Goal: Task Accomplishment & Management: Manage account settings

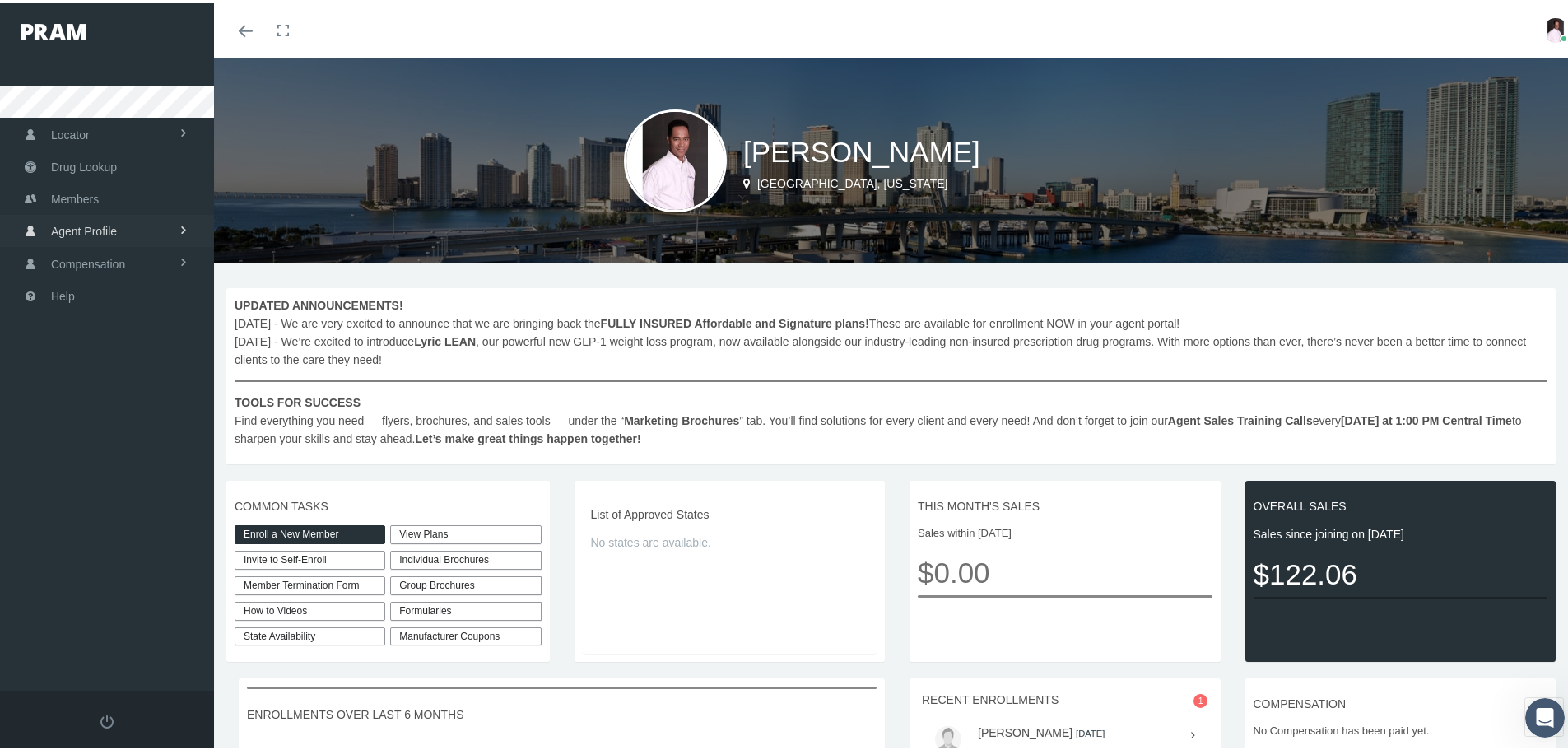
click at [95, 231] on span "Agent Profile" at bounding box center [84, 228] width 66 height 31
click at [72, 264] on span "View" at bounding box center [60, 263] width 25 height 28
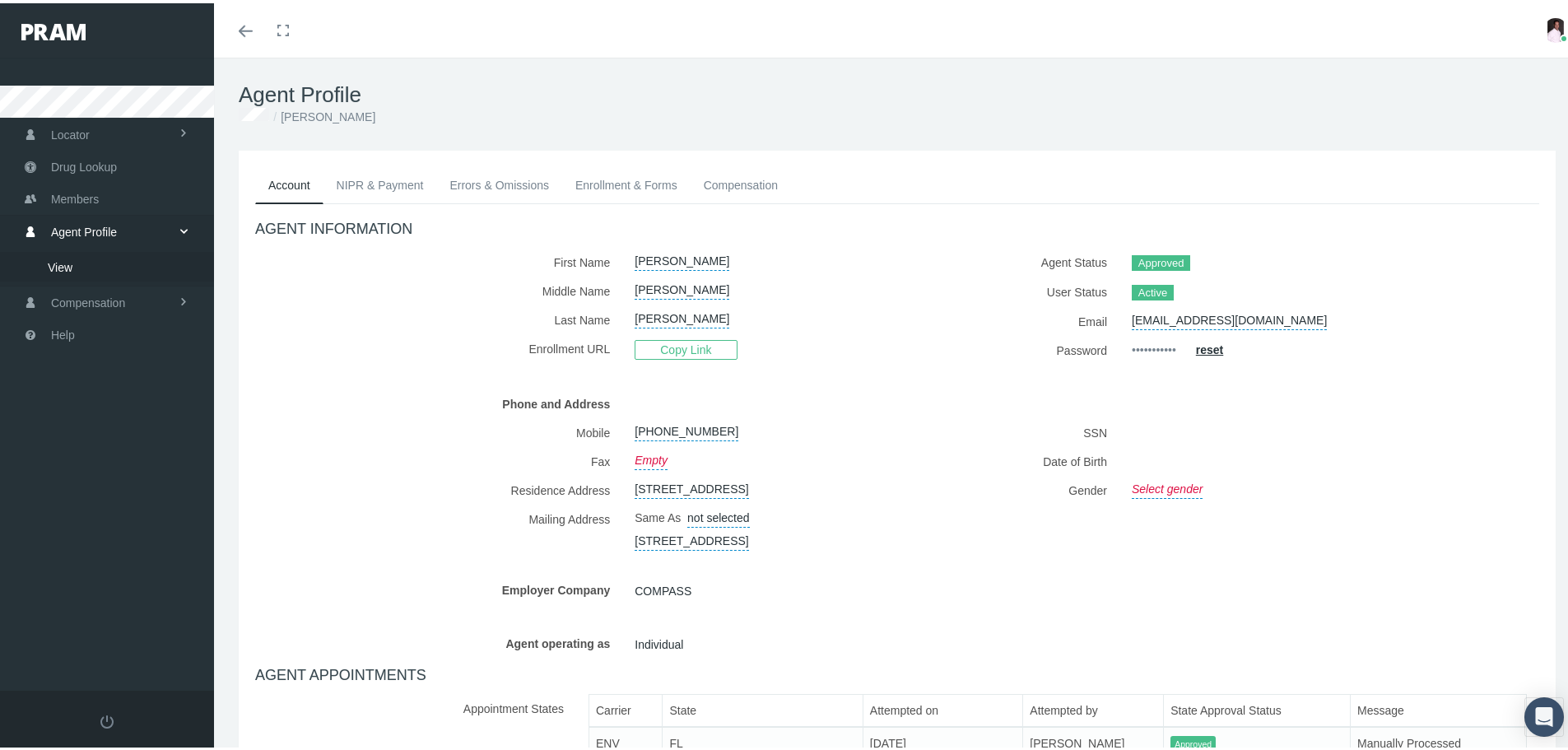
click at [1144, 486] on link "Select gender" at bounding box center [1167, 483] width 71 height 23
click at [1185, 490] on select "Male Female" at bounding box center [1215, 486] width 166 height 29
select select "M"
click at [1132, 472] on select "Male Female" at bounding box center [1215, 486] width 166 height 29
click at [1315, 486] on icon "submit" at bounding box center [1320, 485] width 10 height 10
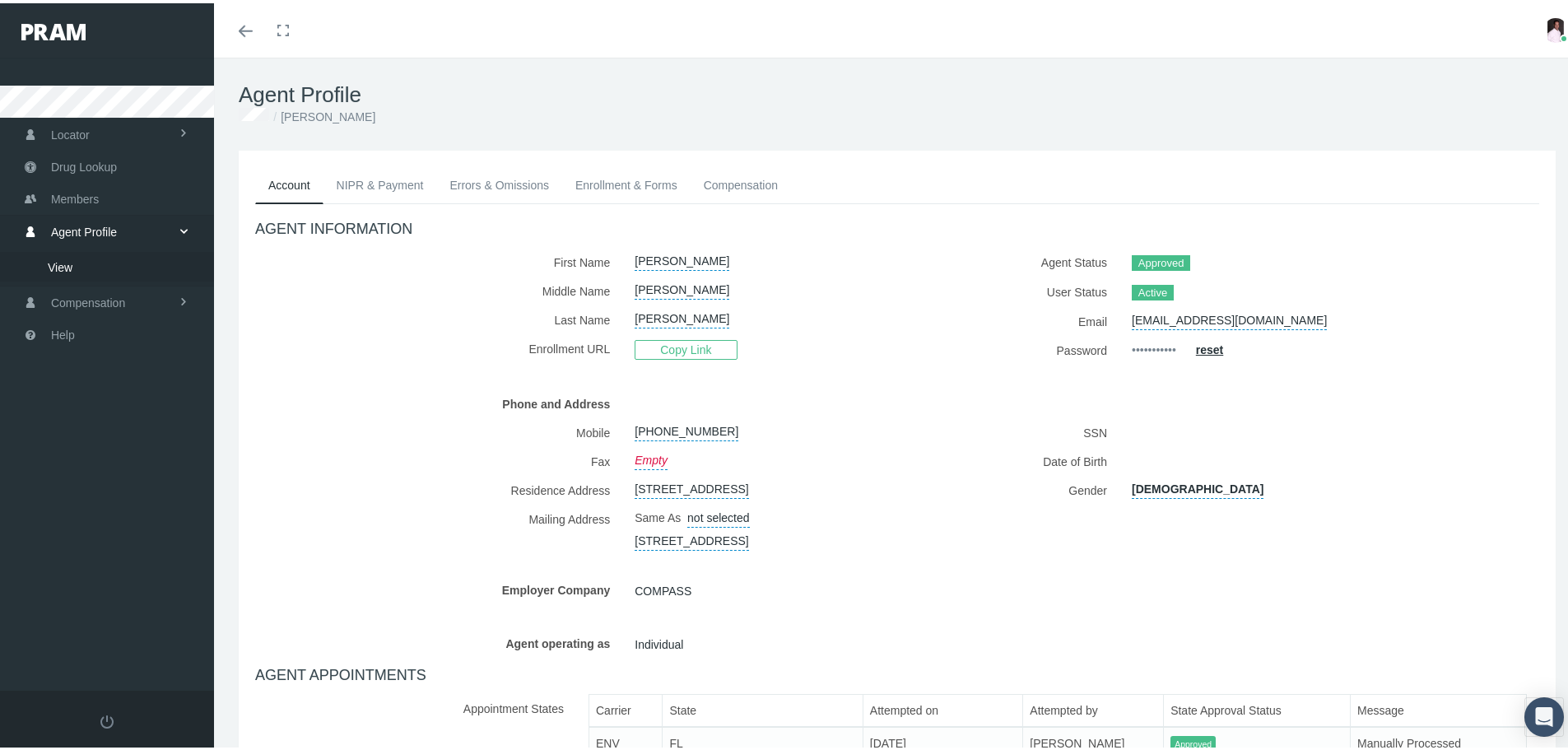
click at [664, 490] on link "3066 Eagle Crossing Drive, Kissimmee, FL, 34746" at bounding box center [691, 483] width 113 height 23
select select "FL"
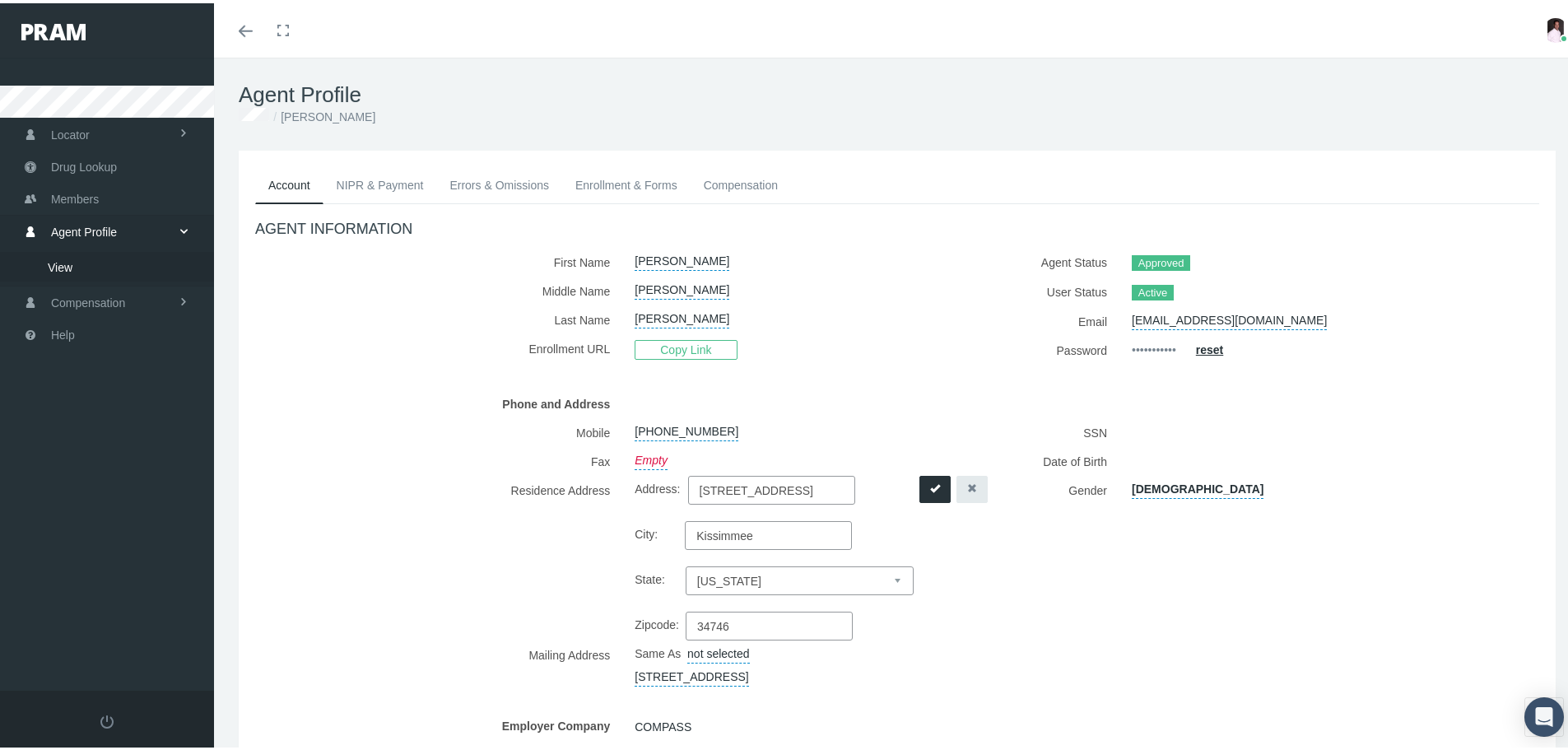
drag, startPoint x: 837, startPoint y: 487, endPoint x: 666, endPoint y: 495, distance: 171.2
click at [666, 495] on label "Address: 3066 Eagle Crossing Drive" at bounding box center [775, 486] width 280 height 29
drag, startPoint x: 766, startPoint y: 533, endPoint x: 658, endPoint y: 535, distance: 108.0
click at [658, 535] on label "City: Kissimmee" at bounding box center [775, 531] width 280 height 29
drag, startPoint x: 735, startPoint y: 620, endPoint x: 659, endPoint y: 616, distance: 76.1
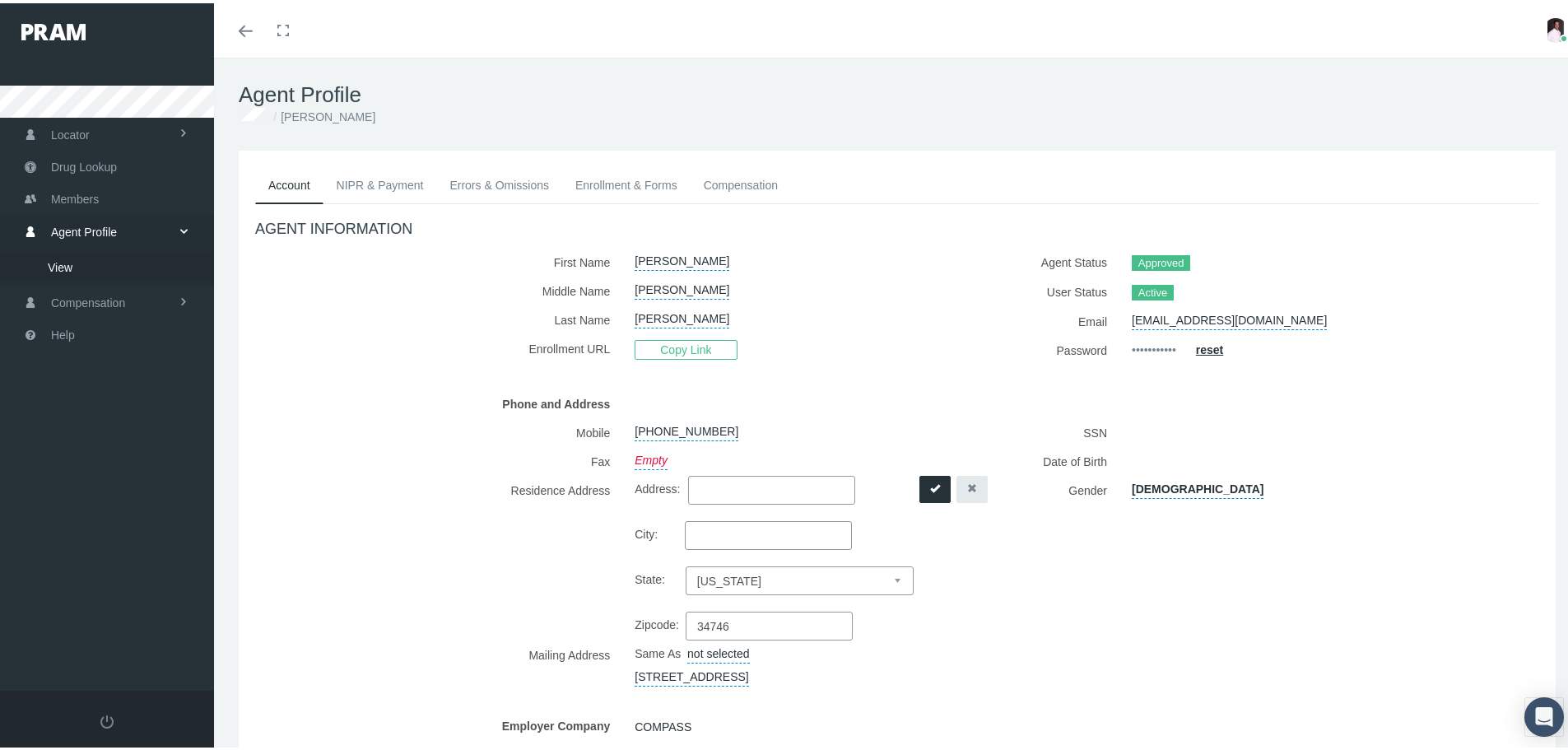
click at [659, 616] on label "Zipcode: 34746" at bounding box center [775, 622] width 280 height 29
click at [702, 491] on input "Address:" at bounding box center [772, 486] width 167 height 29
type input "1306 Waterway Street SW"
click at [755, 626] on input "Zipcode:" at bounding box center [770, 622] width 167 height 29
type input "32908"
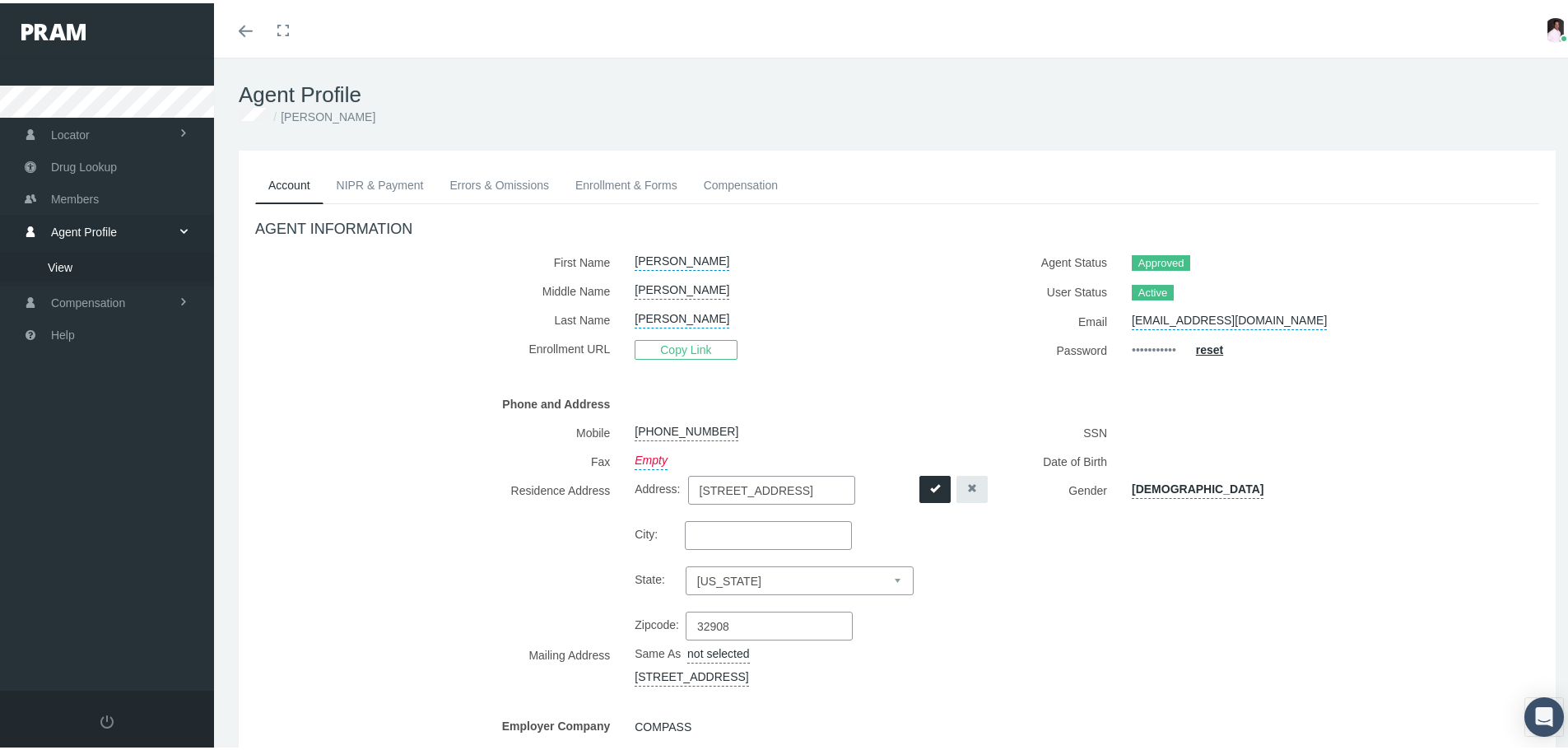
click at [1068, 621] on div "SSN Date of Birth Gender Male" at bounding box center [1224, 549] width 655 height 269
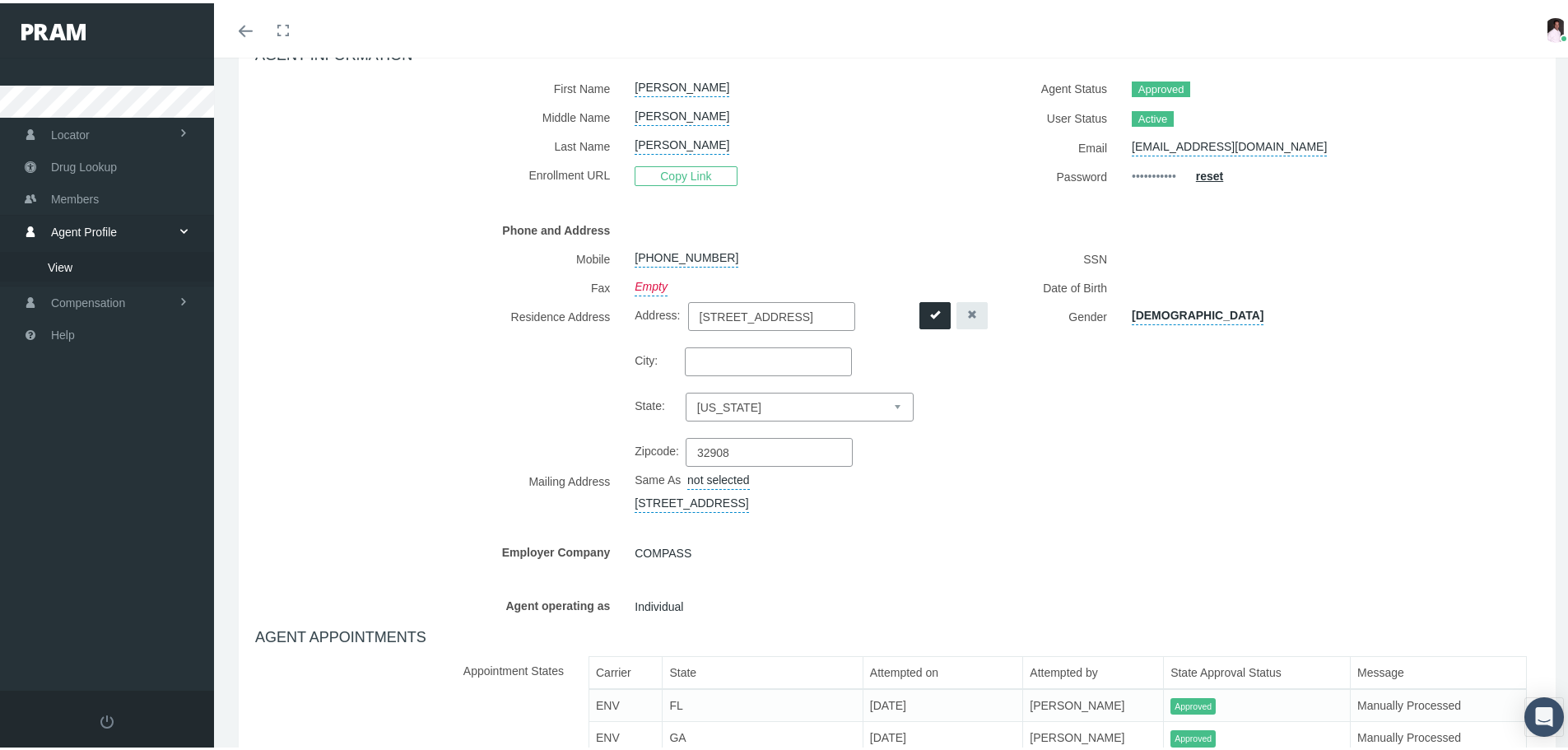
scroll to position [174, 0]
click at [1150, 562] on div "Employer Company COMPASS" at bounding box center [898, 547] width 1309 height 29
click at [726, 480] on link "not selected" at bounding box center [719, 473] width 63 height 23
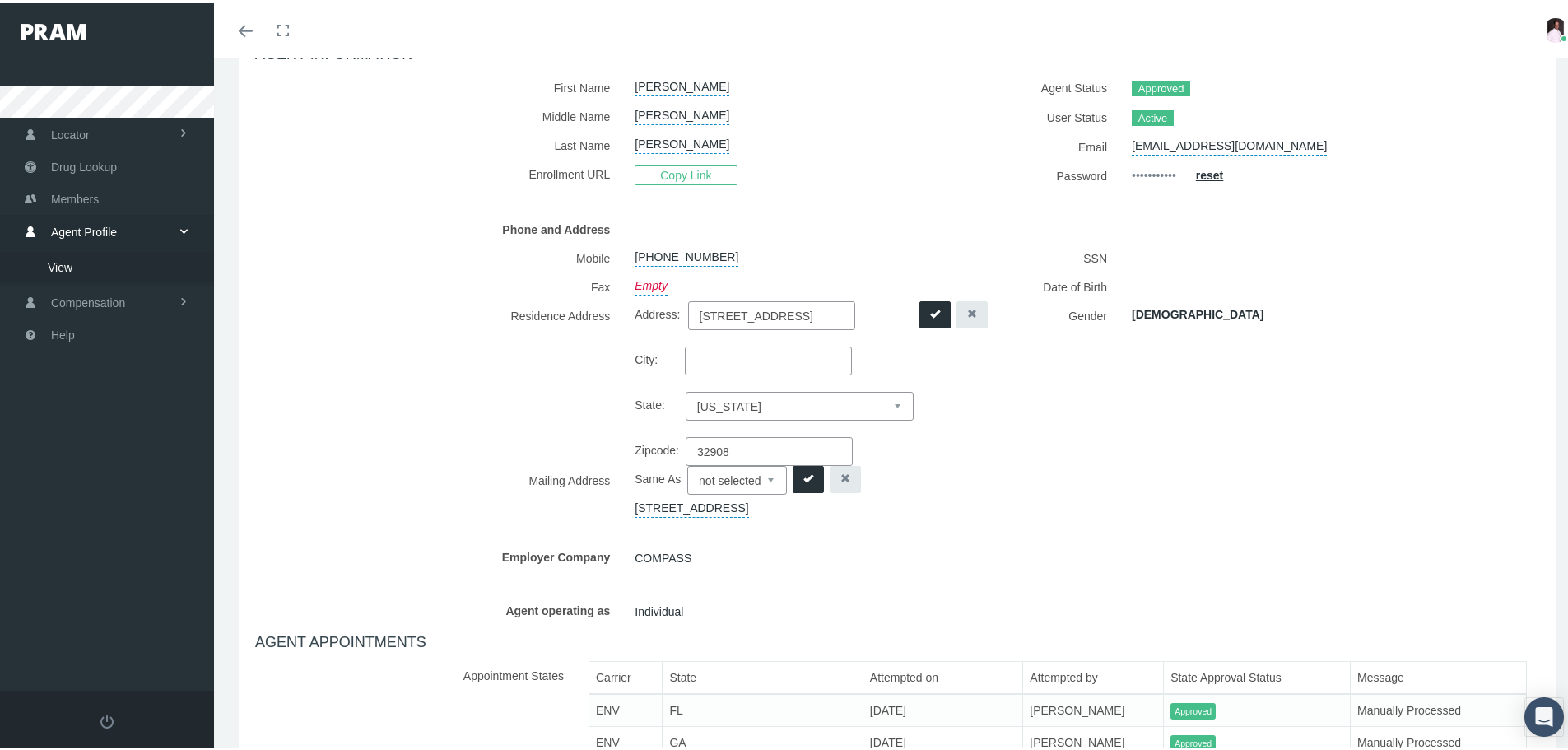
click at [801, 477] on button "submit" at bounding box center [808, 476] width 31 height 28
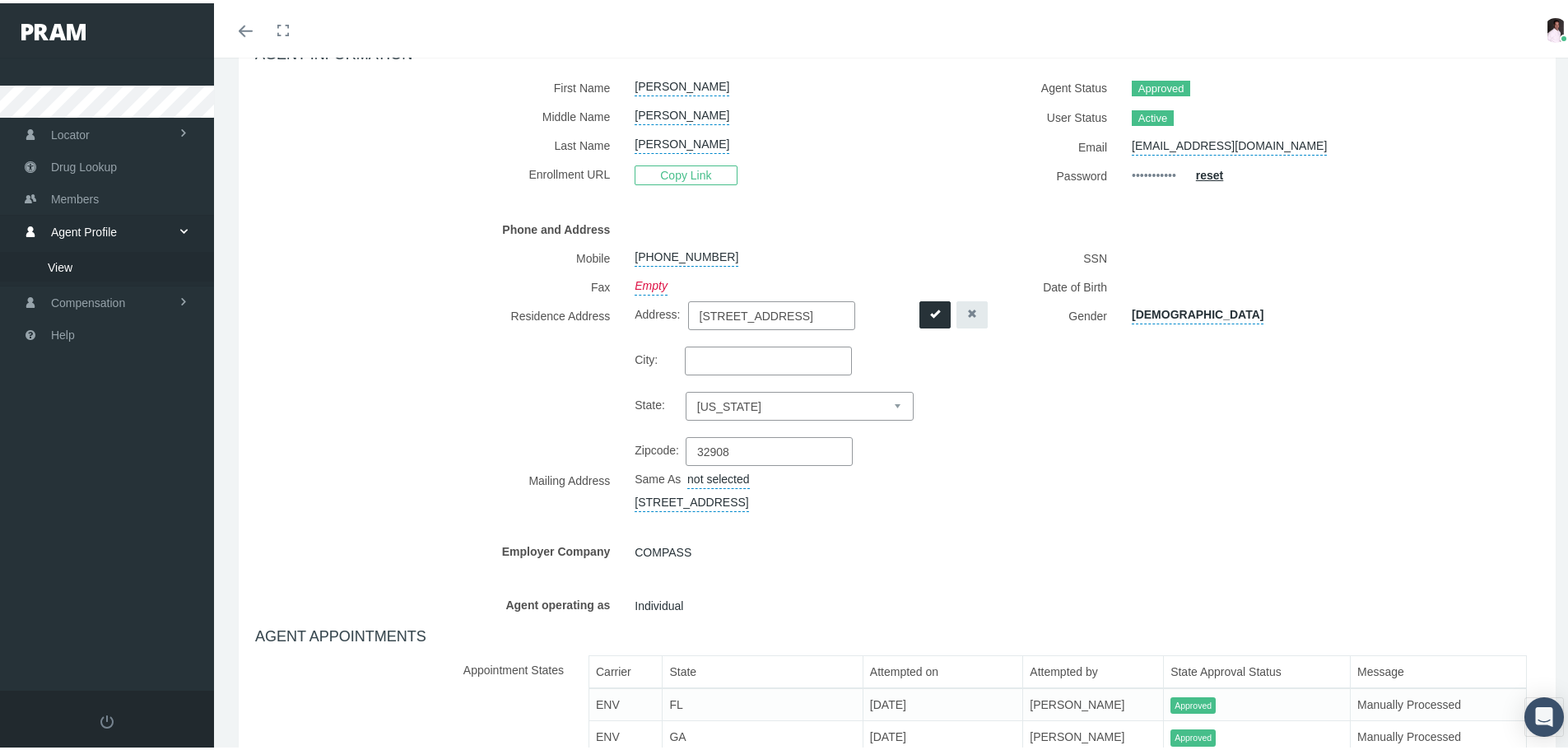
click at [725, 480] on link "not selected" at bounding box center [719, 473] width 63 height 23
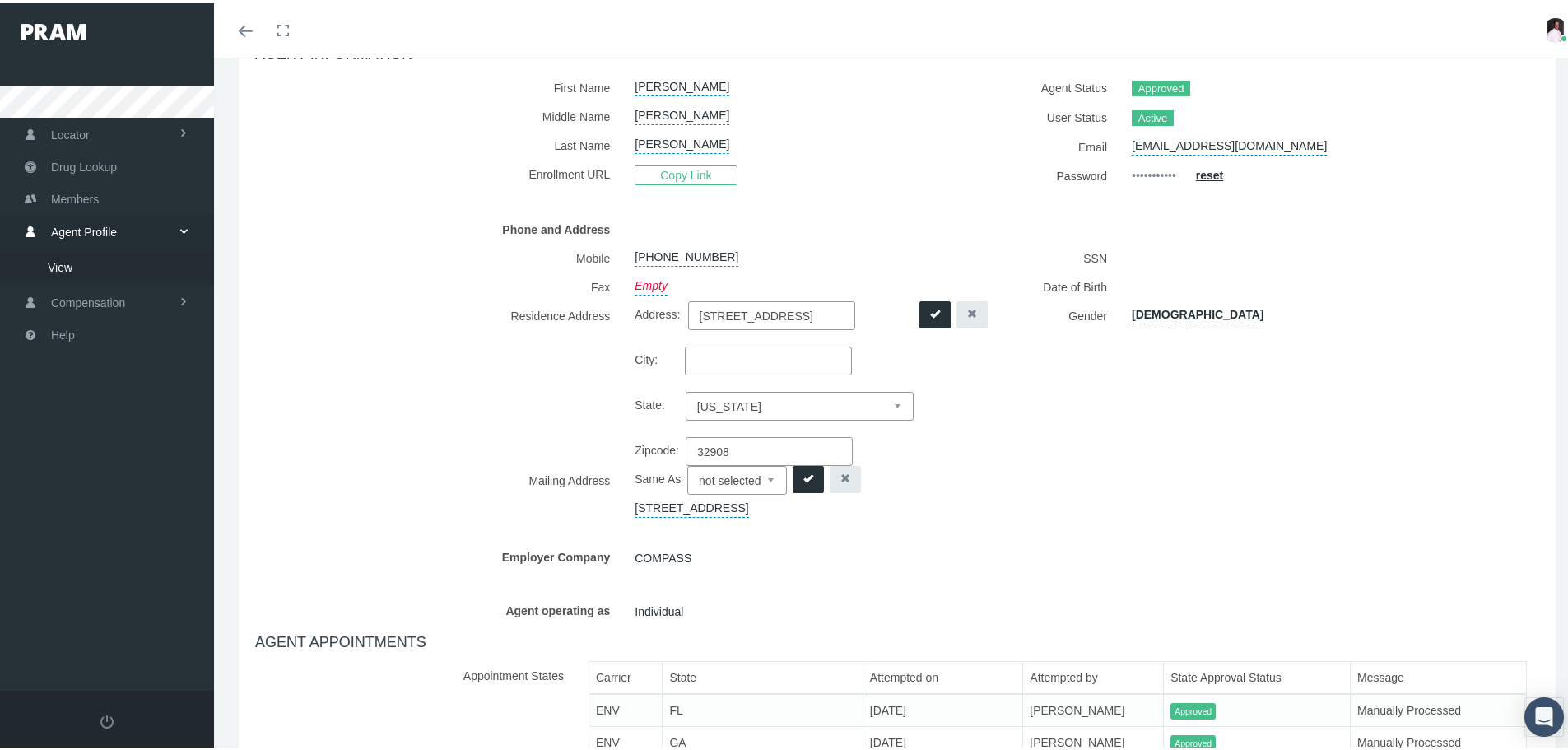
click at [720, 480] on select "not selected Residence" at bounding box center [736, 476] width 99 height 29
select select "1"
click at [687, 463] on select "not selected Residence" at bounding box center [736, 476] width 99 height 29
click at [812, 476] on icon "submit" at bounding box center [808, 475] width 10 height 10
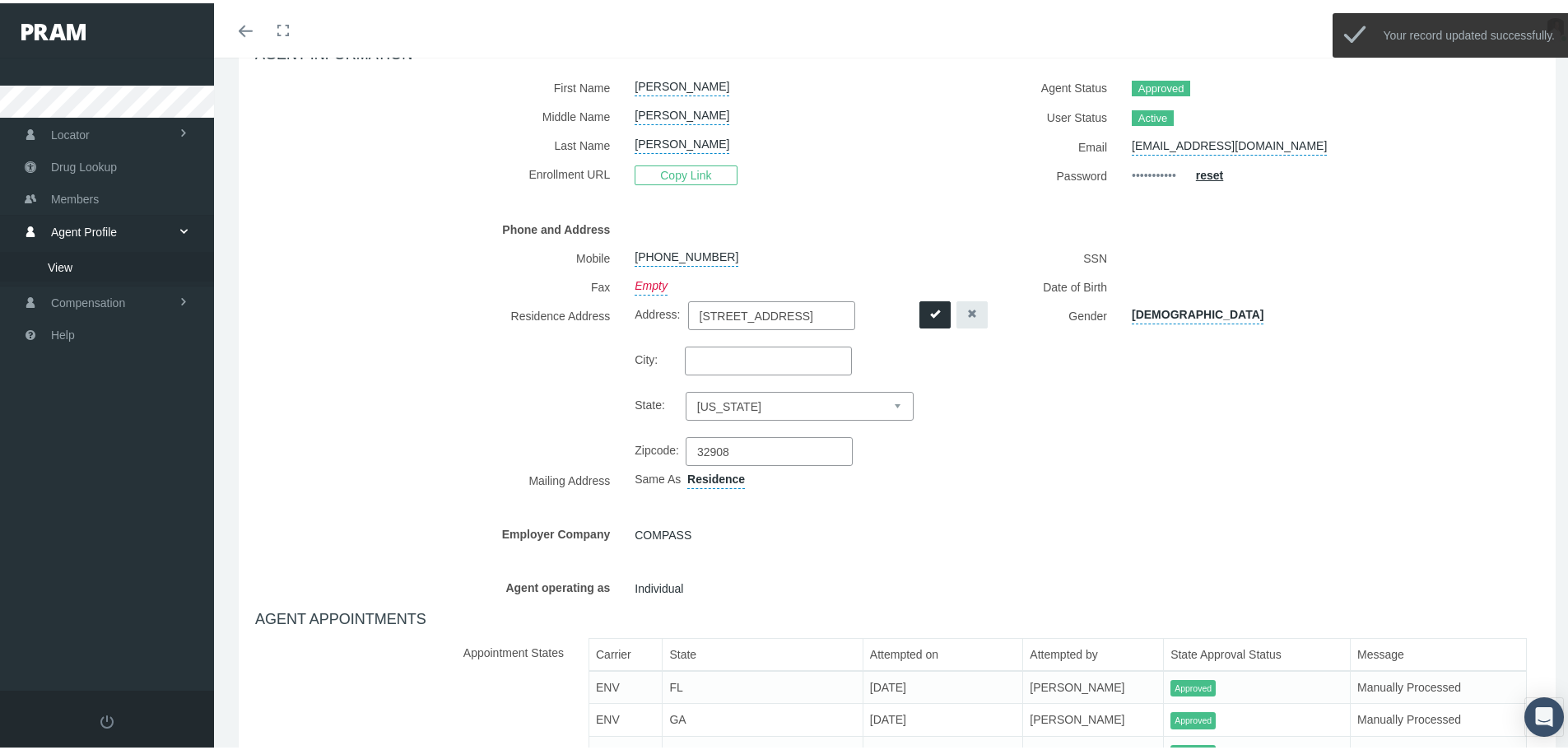
click at [1124, 549] on div "AGENT INFORMATION First Name Marvin Middle Name Lesley Betts Copy Link" at bounding box center [898, 452] width 1309 height 851
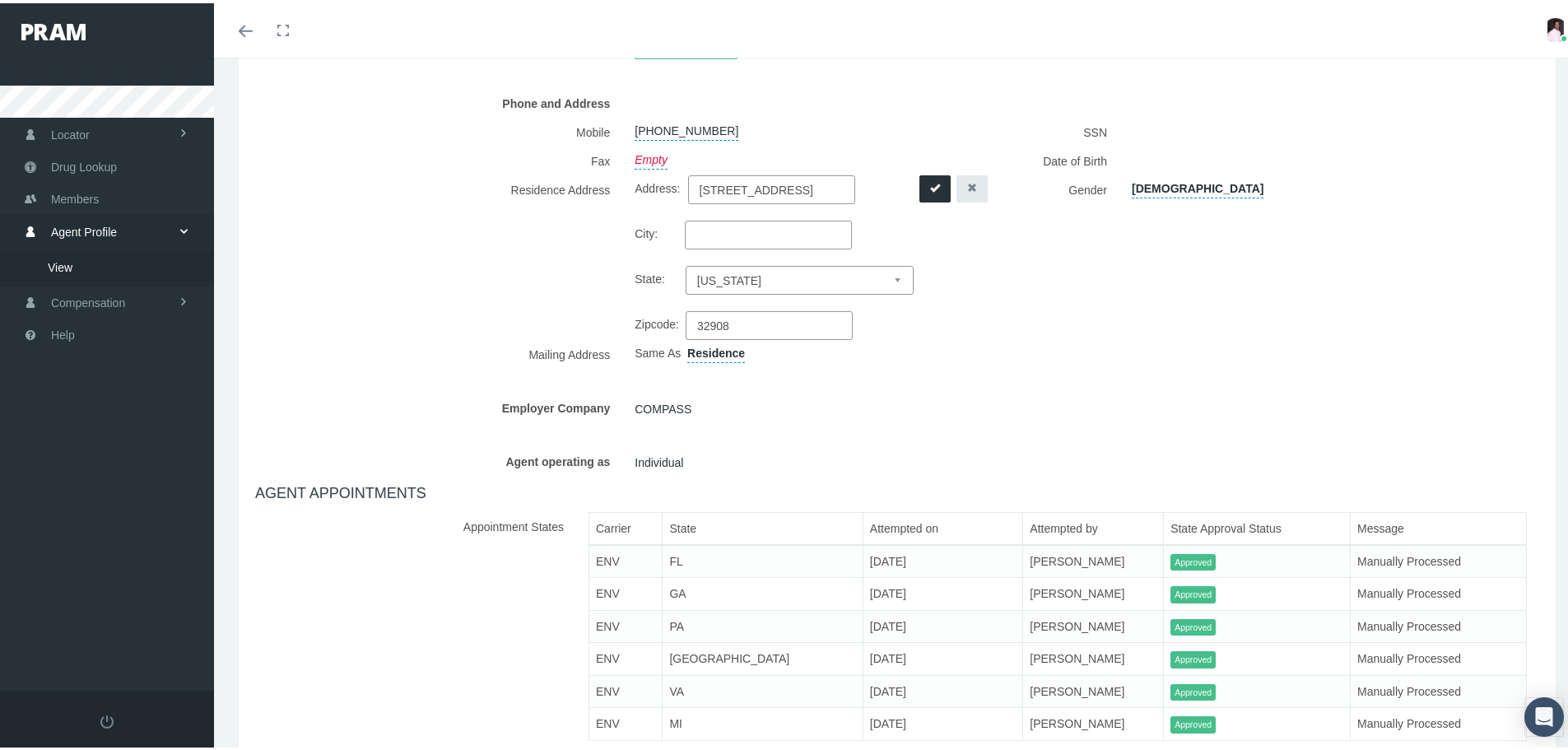
scroll to position [312, 0]
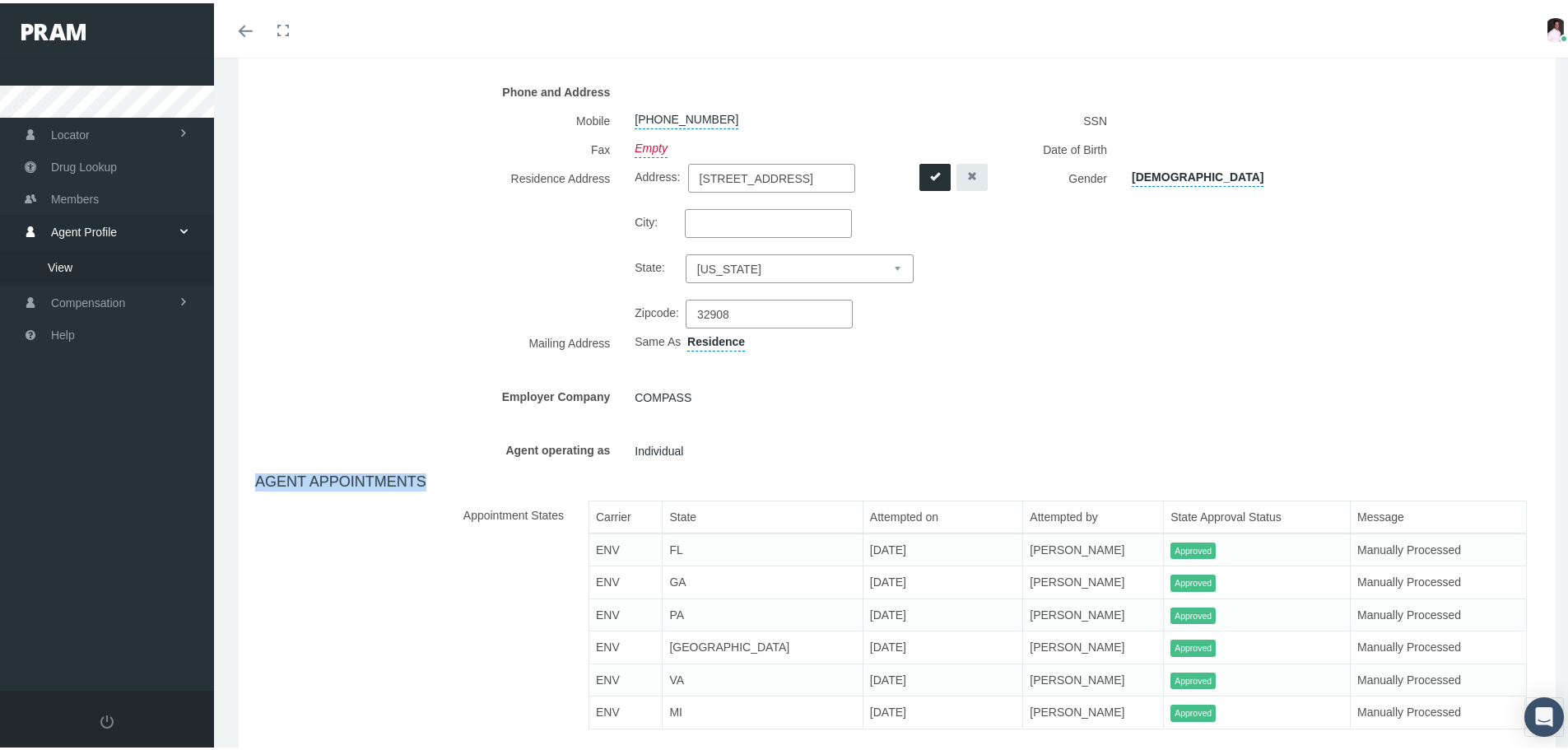
drag, startPoint x: 1560, startPoint y: 431, endPoint x: 1557, endPoint y: 467, distance: 36.1
click at [1557, 467] on div "Account NIPR & Payment Errors & Omissions Enrollment & Forms Compensation" at bounding box center [897, 338] width 1366 height 1004
click at [1363, 410] on div "AGENT INFORMATION First Name Marvin Middle Name Lesley Betts Copy Link" at bounding box center [898, 314] width 1309 height 851
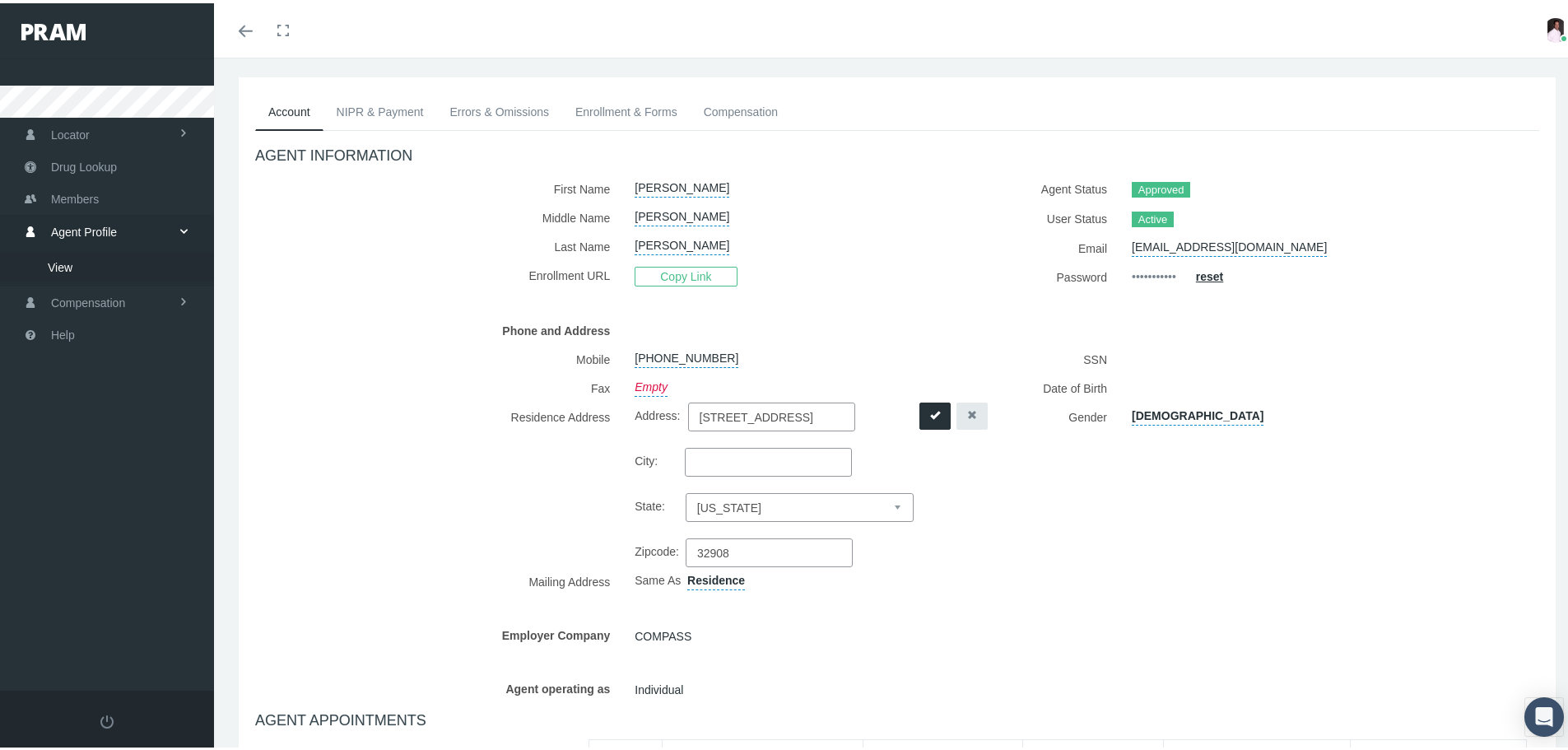
scroll to position [62, 0]
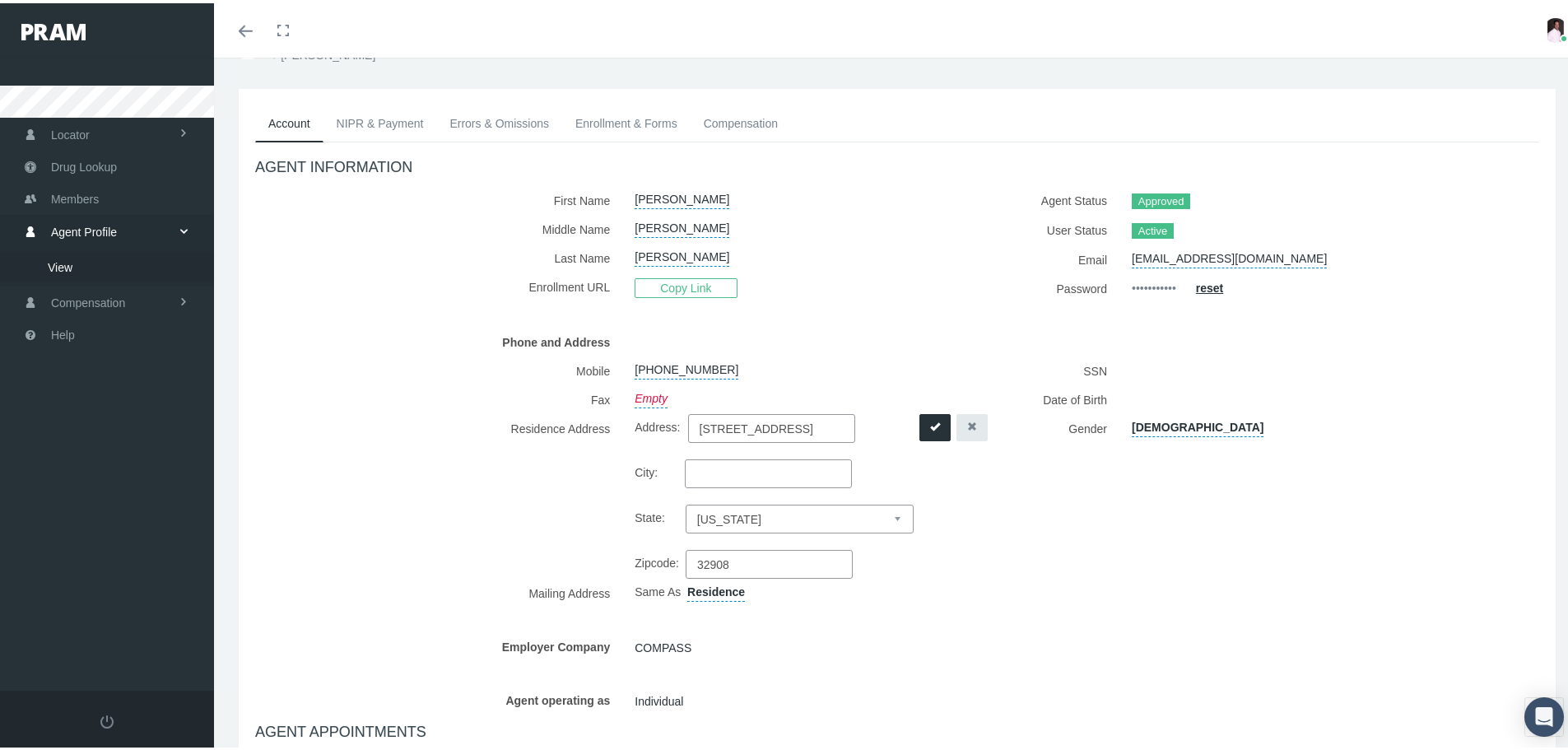
click at [496, 123] on link "Errors & Omissions" at bounding box center [499, 120] width 126 height 36
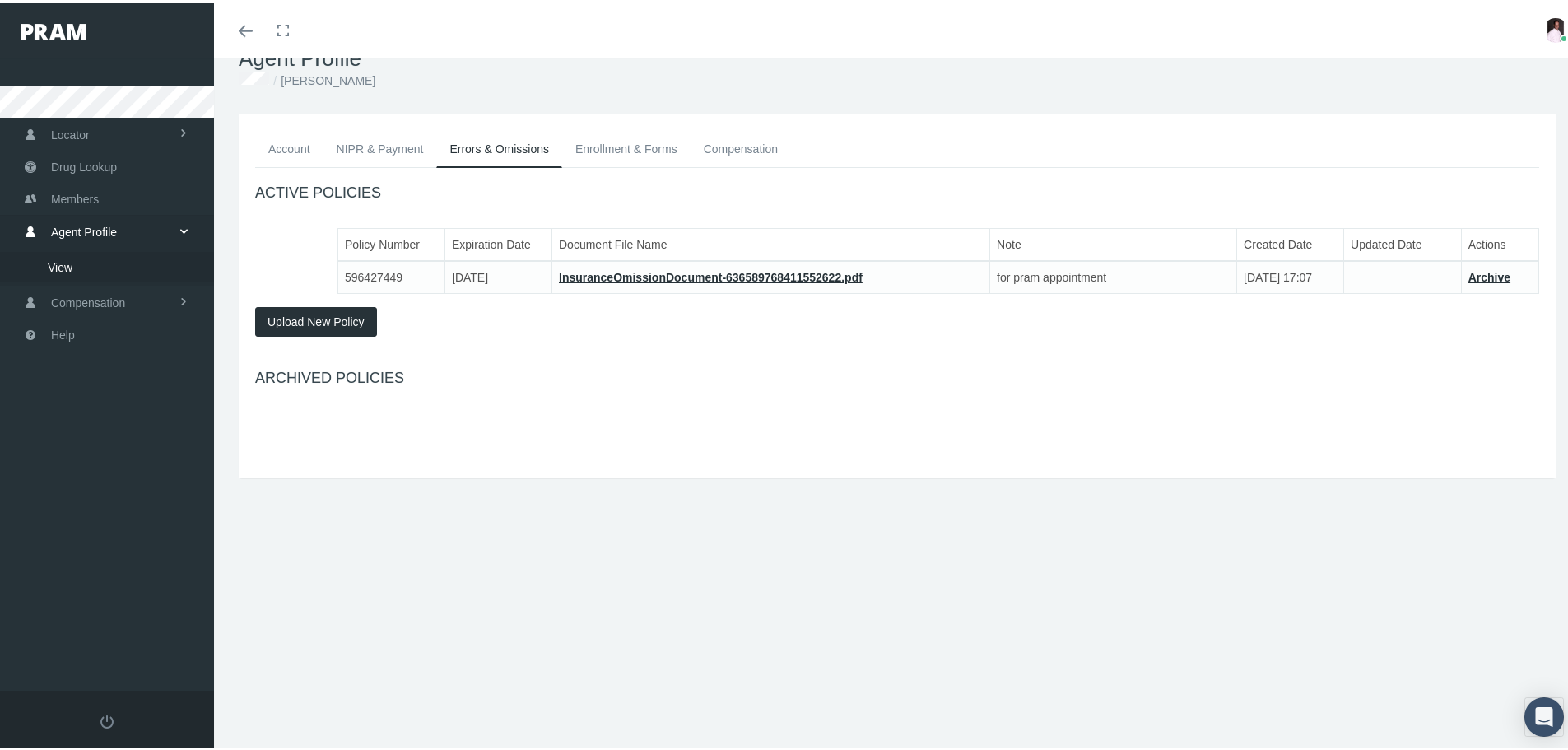
scroll to position [36, 0]
click at [342, 320] on span "Upload New Policy" at bounding box center [316, 318] width 97 height 13
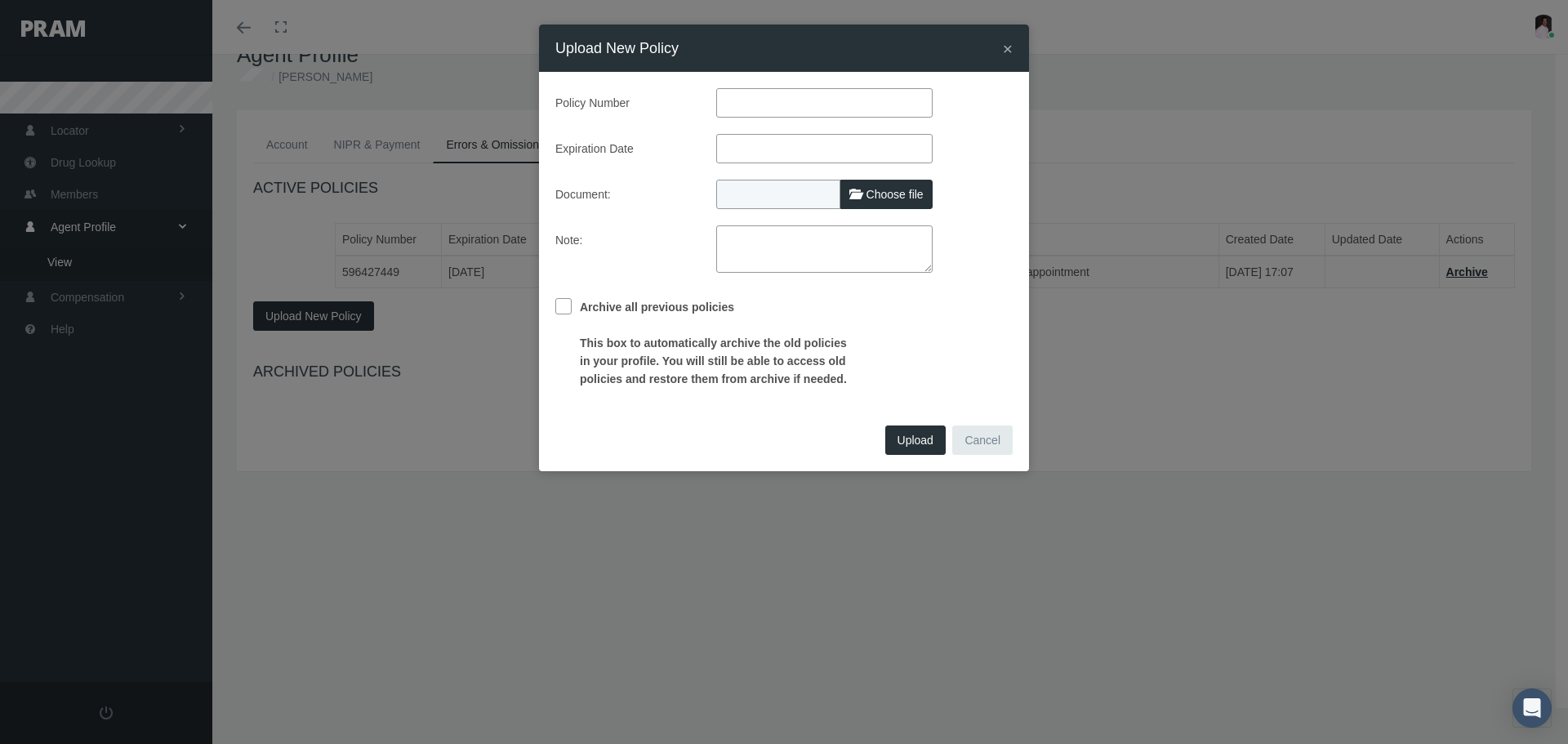
click at [762, 97] on input "text" at bounding box center [824, 103] width 217 height 29
type input "596427449"
click at [744, 152] on input "text" at bounding box center [824, 148] width 217 height 29
click at [837, 176] on th "October 2025" at bounding box center [805, 179] width 122 height 24
click at [870, 179] on th "»" at bounding box center [875, 179] width 24 height 24
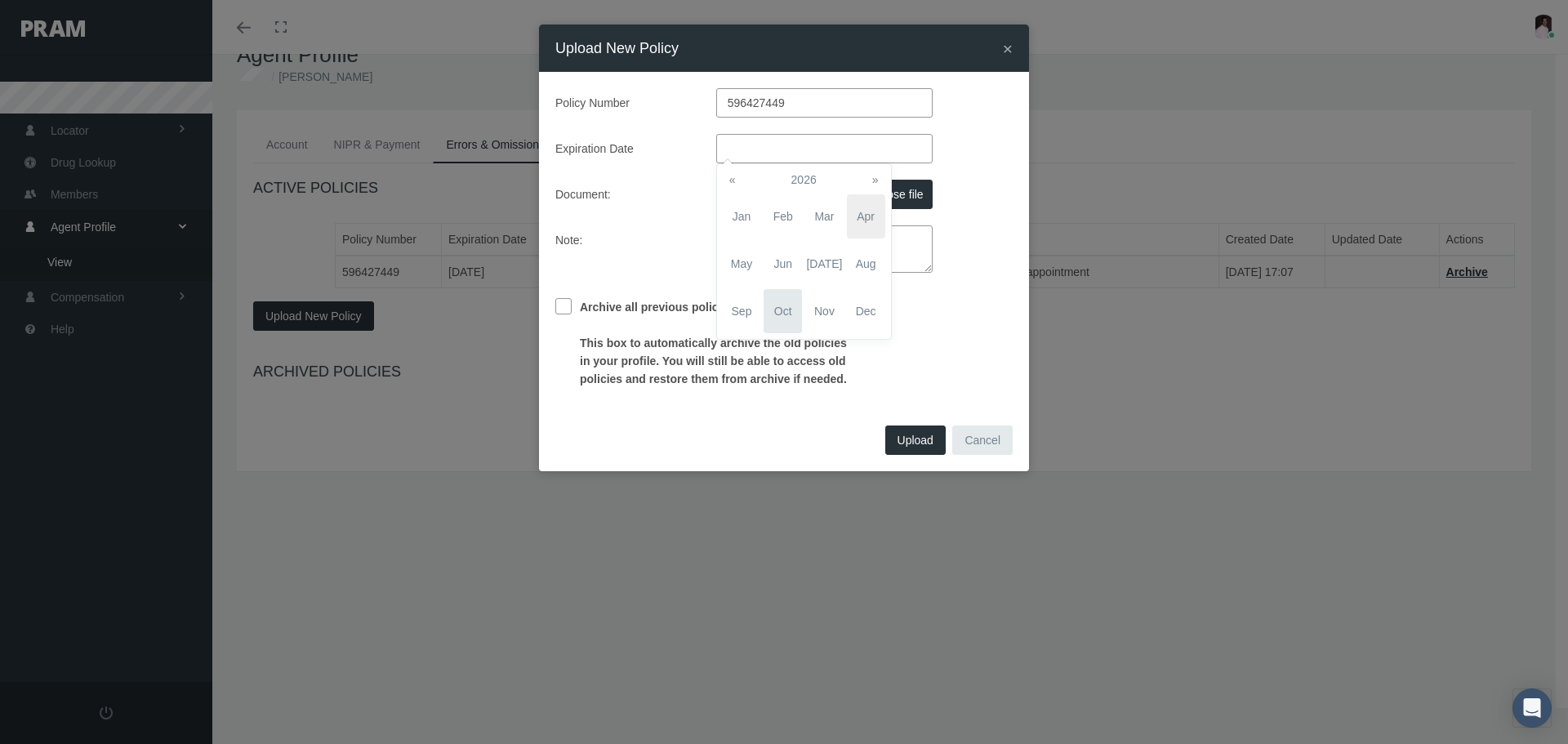
click at [867, 217] on span "Apr" at bounding box center [865, 216] width 38 height 44
click at [807, 227] on td "1" at bounding box center [805, 228] width 24 height 24
type input "04/01/2026"
click at [1150, 300] on div "× Upload New Policy Policy Number 596427449 Expiration Date 04/01/2026 Document…" at bounding box center [784, 372] width 1568 height 744
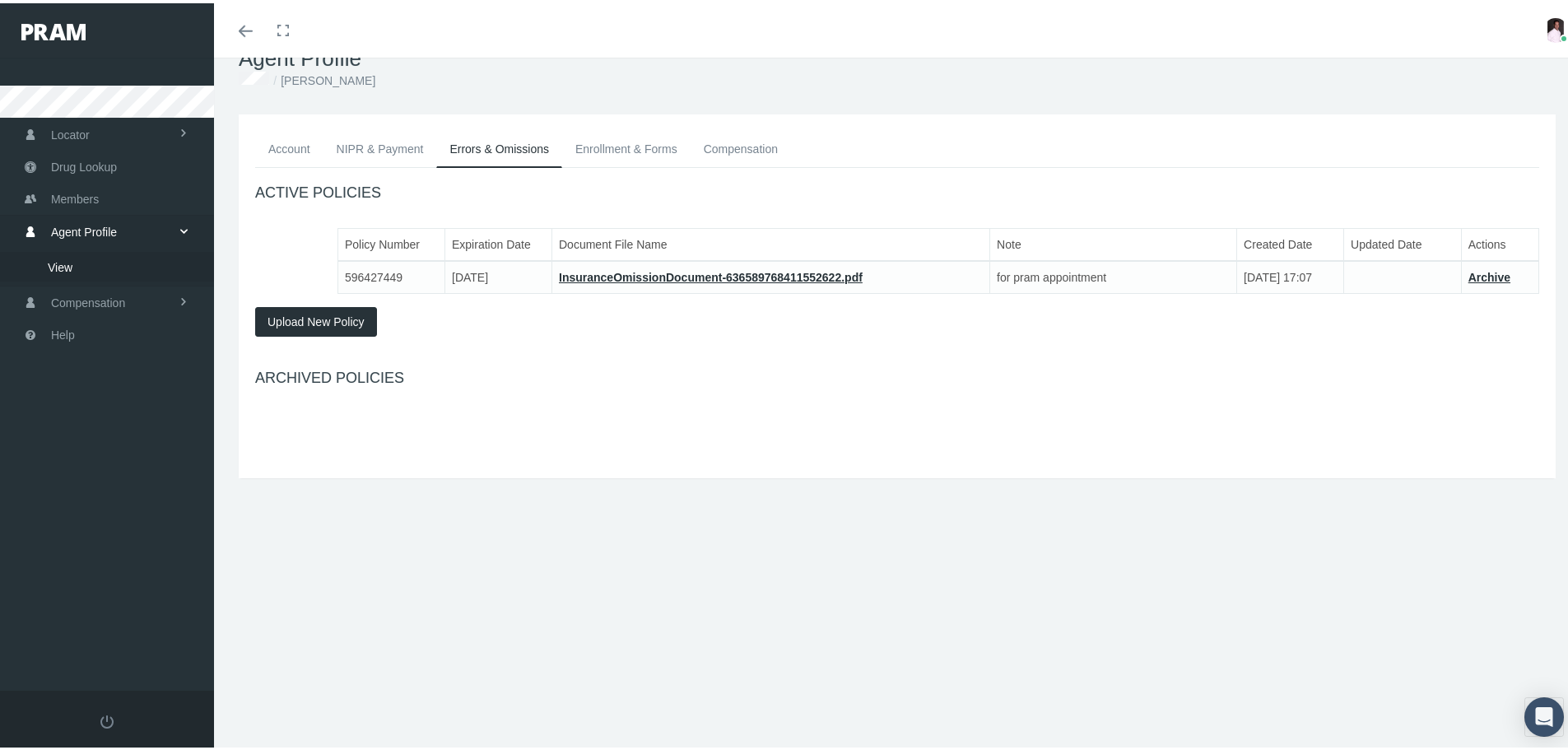
click at [345, 314] on span "Upload New Policy" at bounding box center [316, 318] width 97 height 13
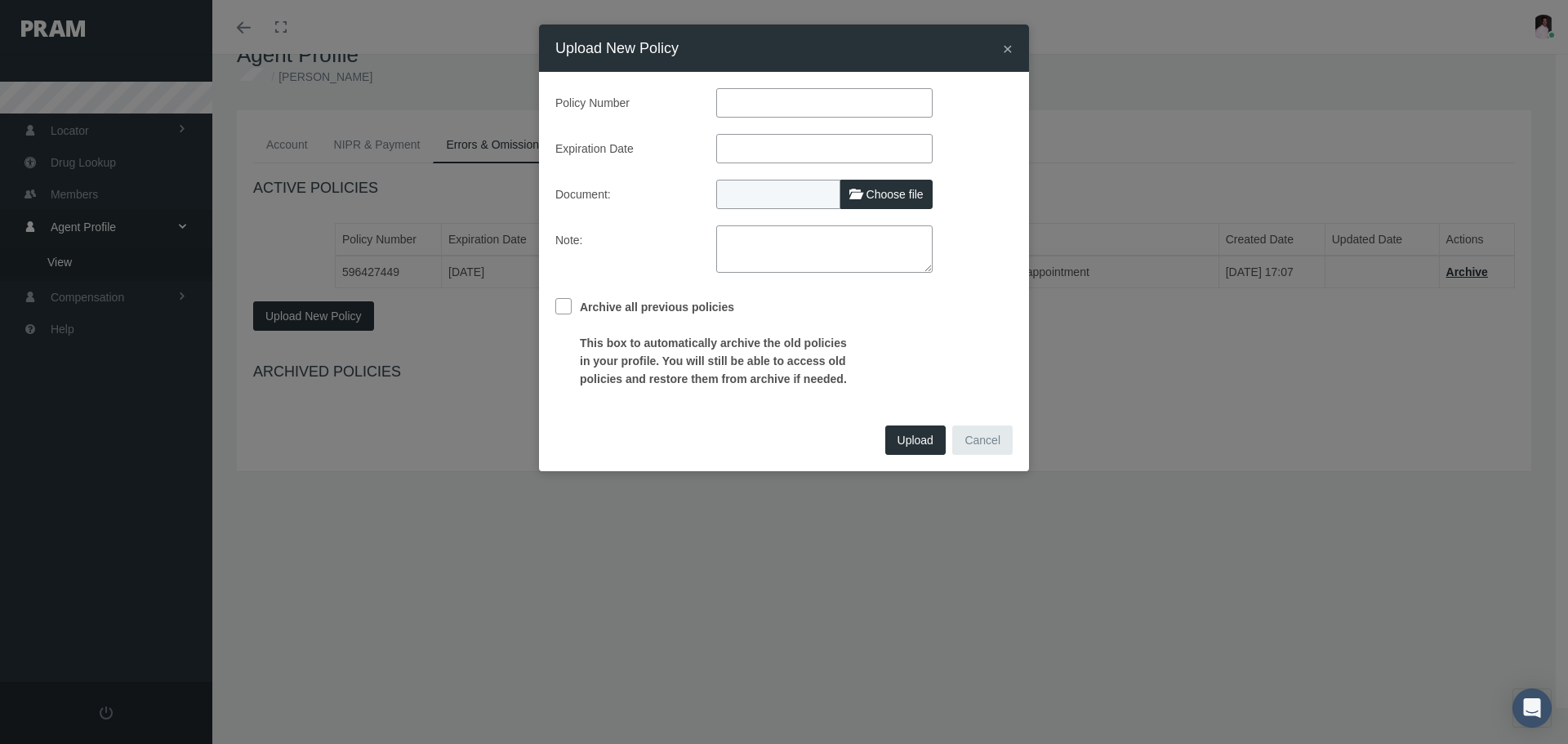
click at [747, 93] on input "text" at bounding box center [824, 103] width 217 height 29
type input "596427449"
click at [747, 152] on input "text" at bounding box center [824, 148] width 217 height 29
click at [750, 172] on th "April 2026" at bounding box center [805, 179] width 122 height 24
click at [855, 215] on span "Apr" at bounding box center [865, 216] width 38 height 44
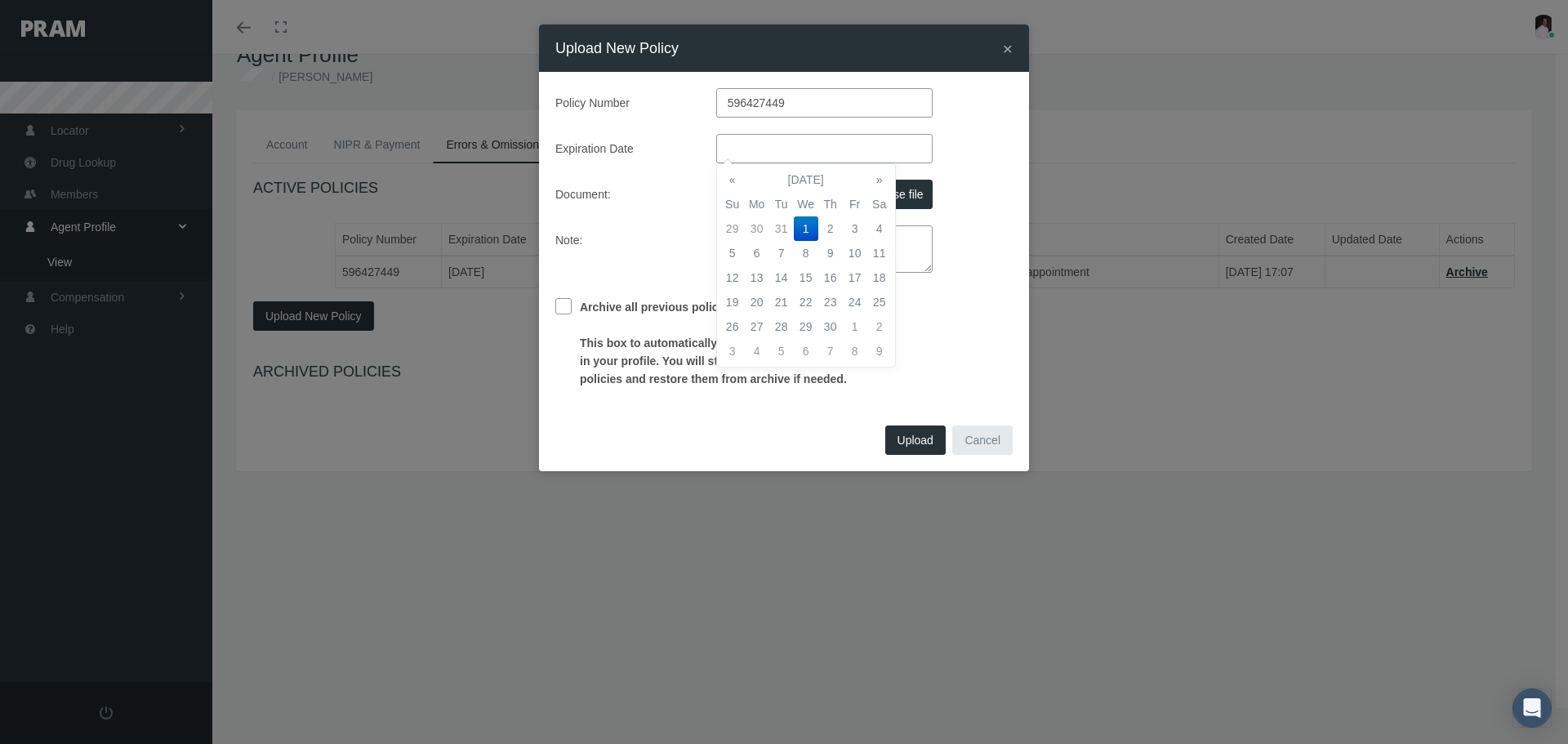
click at [805, 219] on td "1" at bounding box center [805, 228] width 24 height 24
type input "04/01/2026"
click at [687, 192] on label "Document:" at bounding box center [623, 194] width 161 height 29
click at [878, 197] on span "Choose file" at bounding box center [894, 193] width 58 height 13
click at [878, 197] on input "Choose file" at bounding box center [824, 190] width 217 height 22
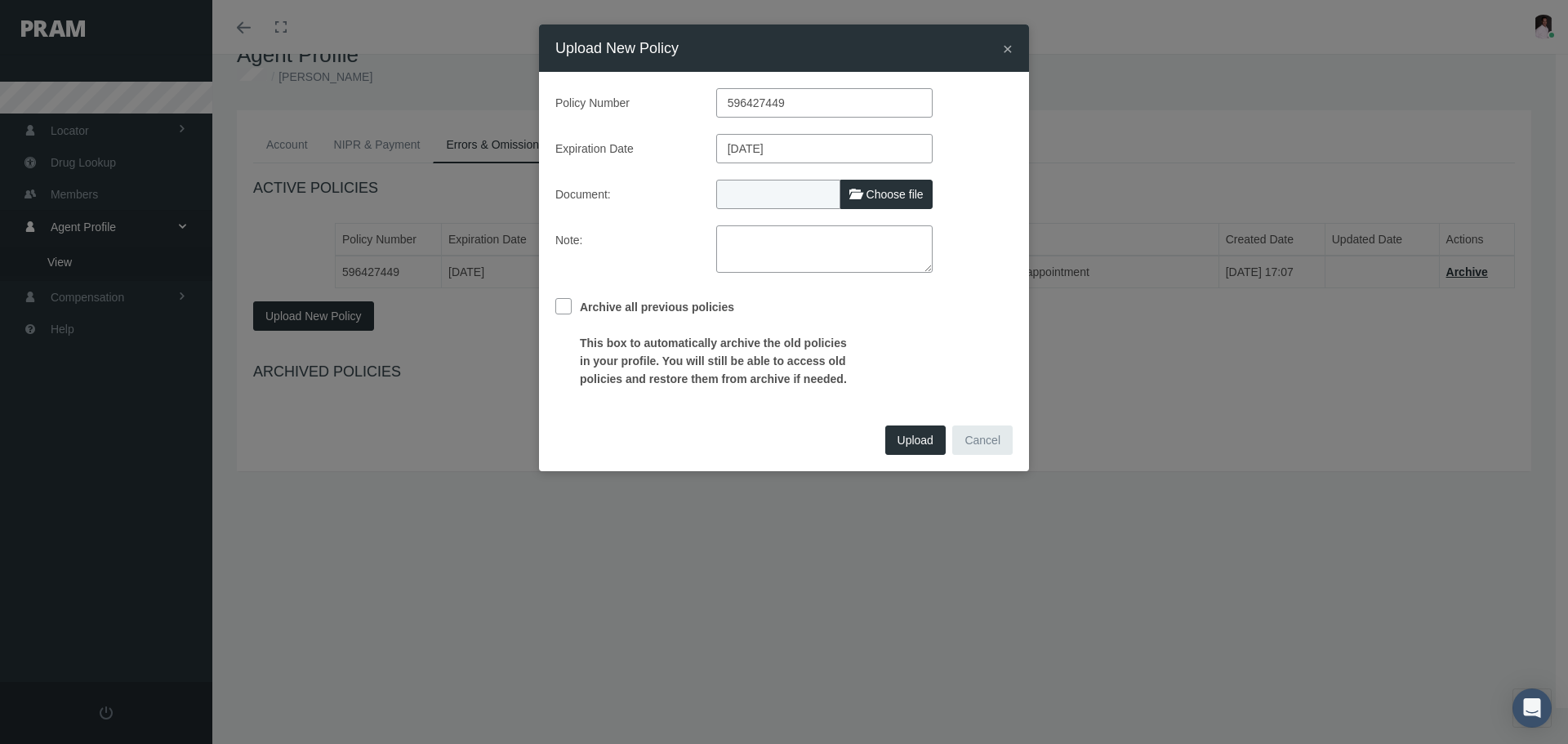
type input "C:\fakepath\E&O NAPA 2025 2026 Certificate.pdf"
type input "E&O NAPA 2025 2026 Certificate.pdf"
click at [569, 310] on input "Archive all previous policies This box to automatically archive the old policie…" at bounding box center [563, 306] width 17 height 17
checkbox input "true"
click at [921, 438] on span "Upload" at bounding box center [915, 439] width 36 height 13
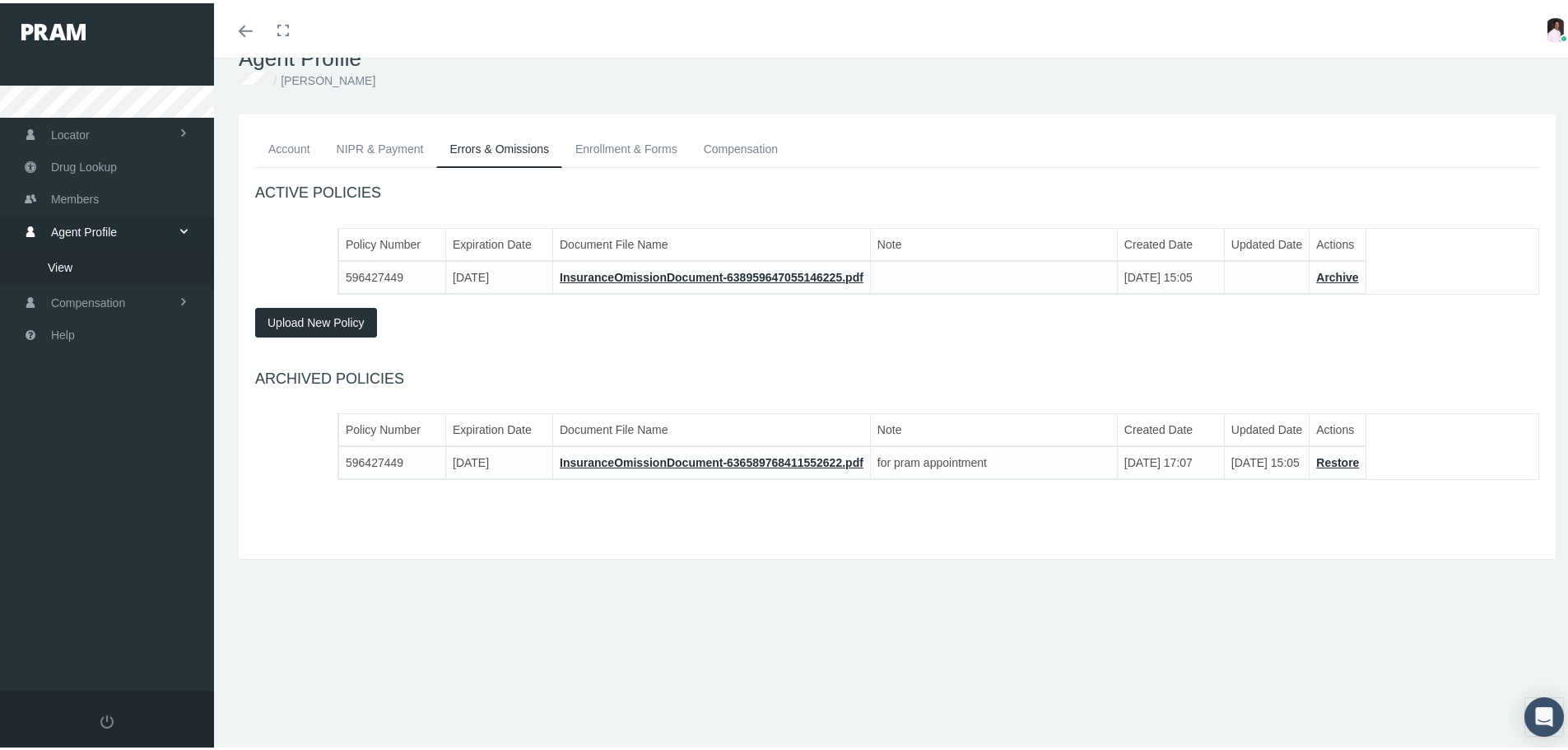
click at [649, 149] on link "Enrollment & Forms" at bounding box center [626, 146] width 128 height 36
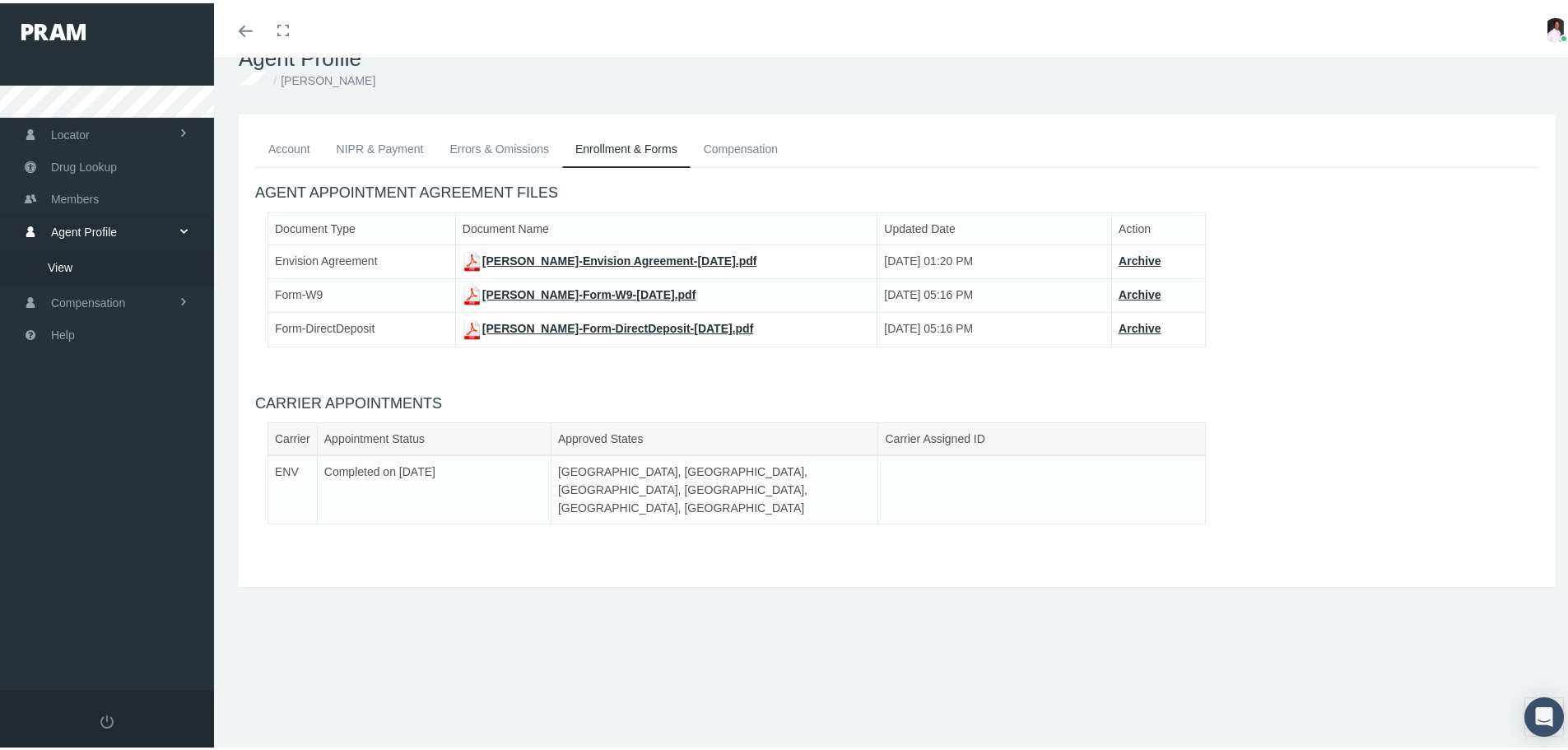
click at [742, 149] on link "Compensation" at bounding box center [741, 146] width 100 height 36
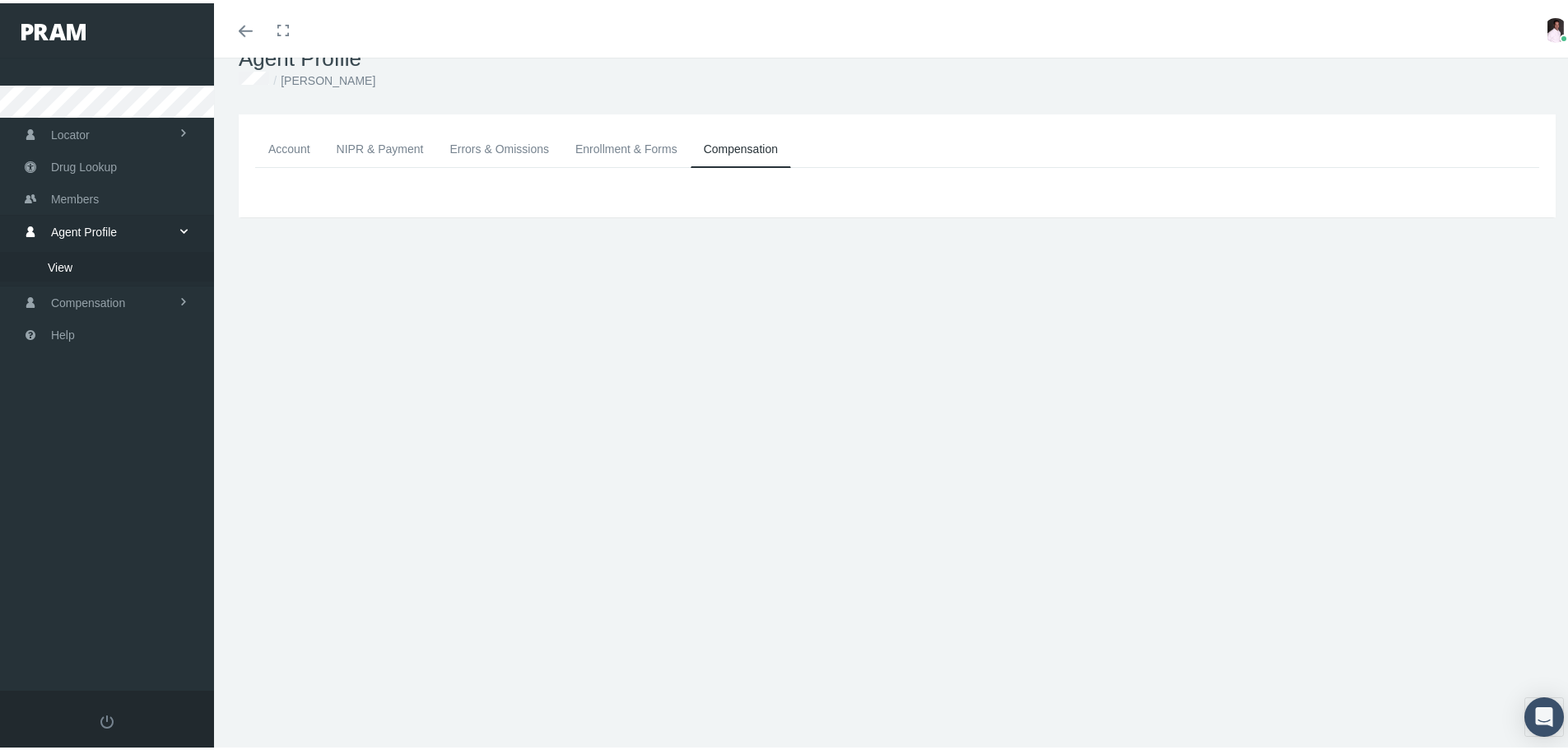
scroll to position [0, 0]
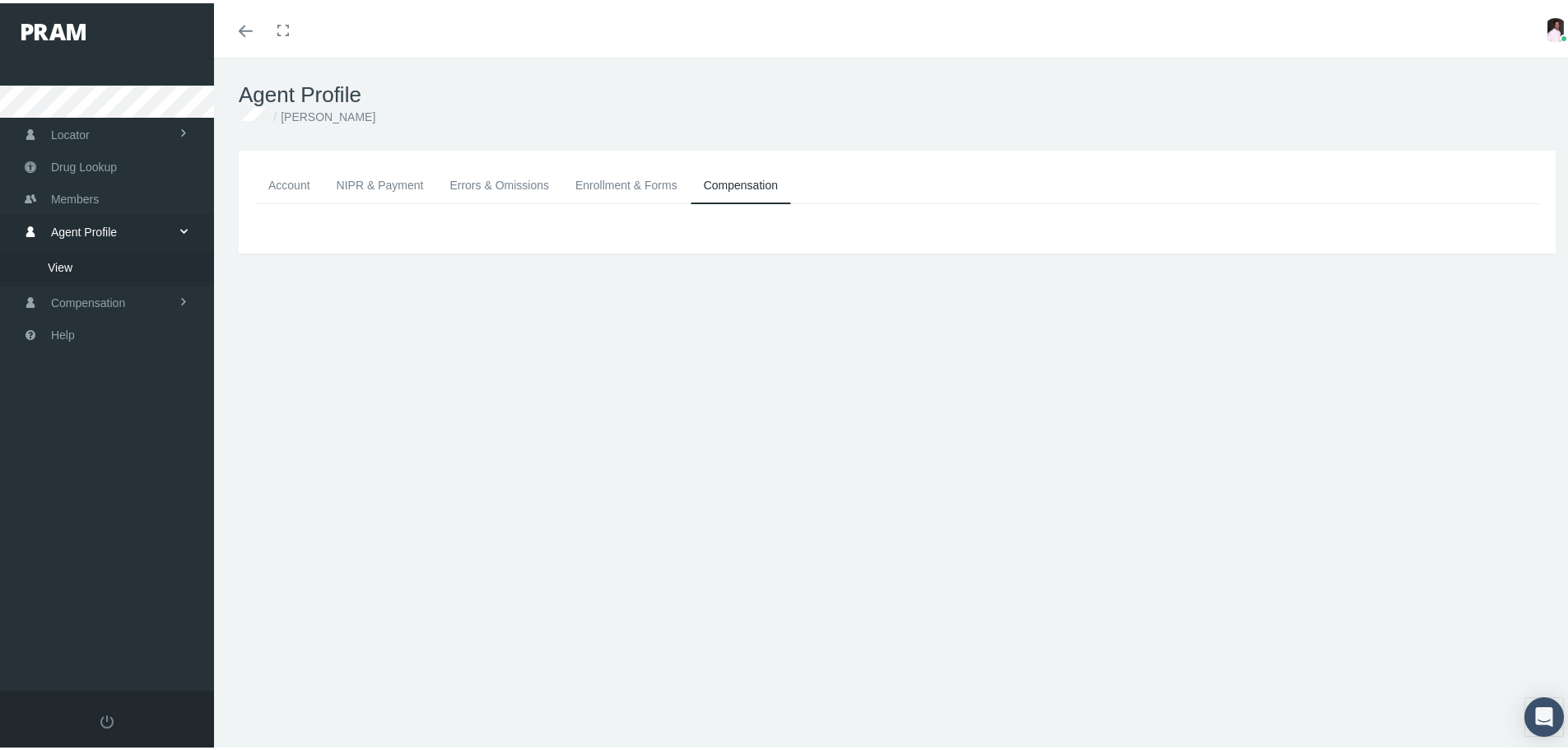
click at [279, 175] on link "Account" at bounding box center [288, 181] width 68 height 36
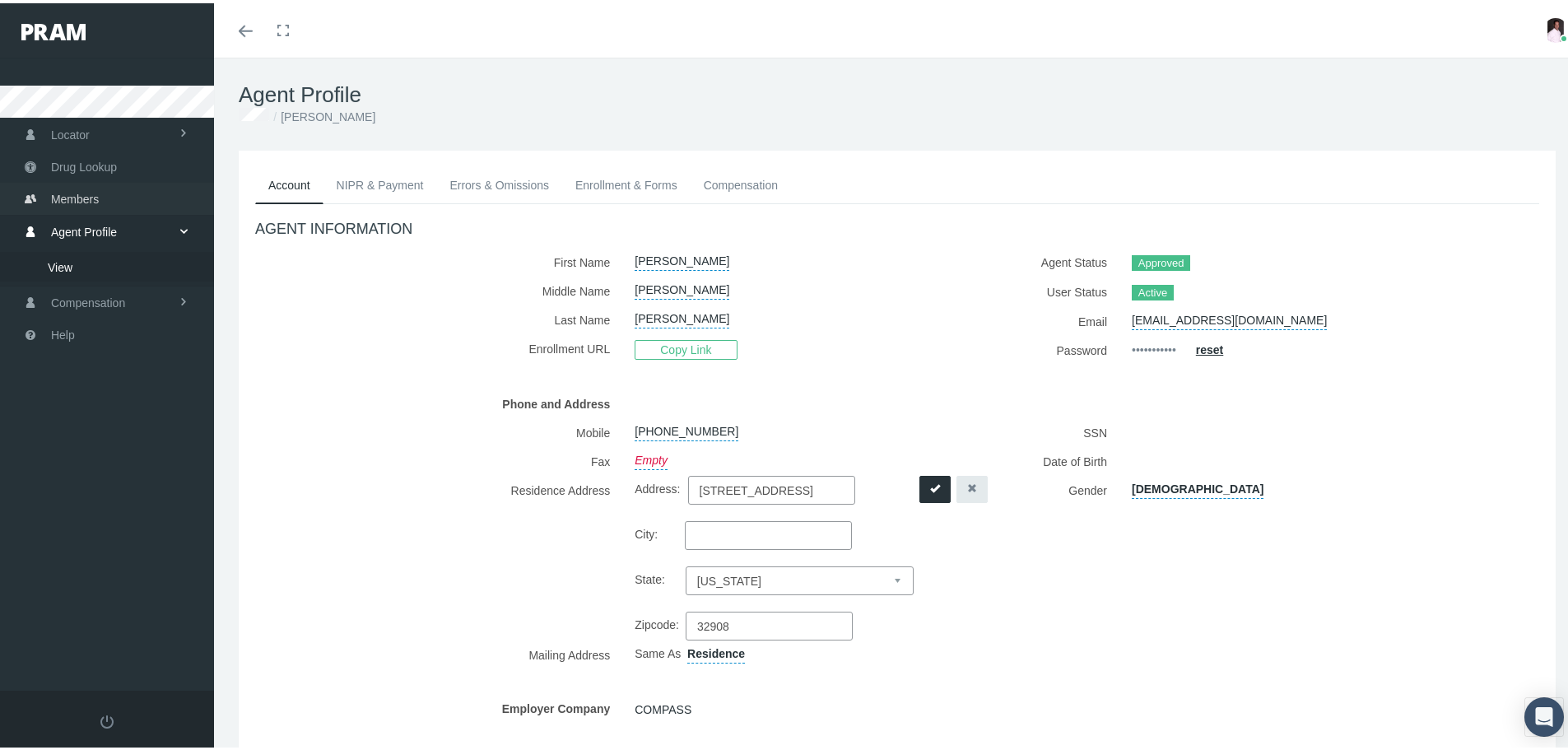
click at [83, 193] on span "Members" at bounding box center [75, 196] width 48 height 31
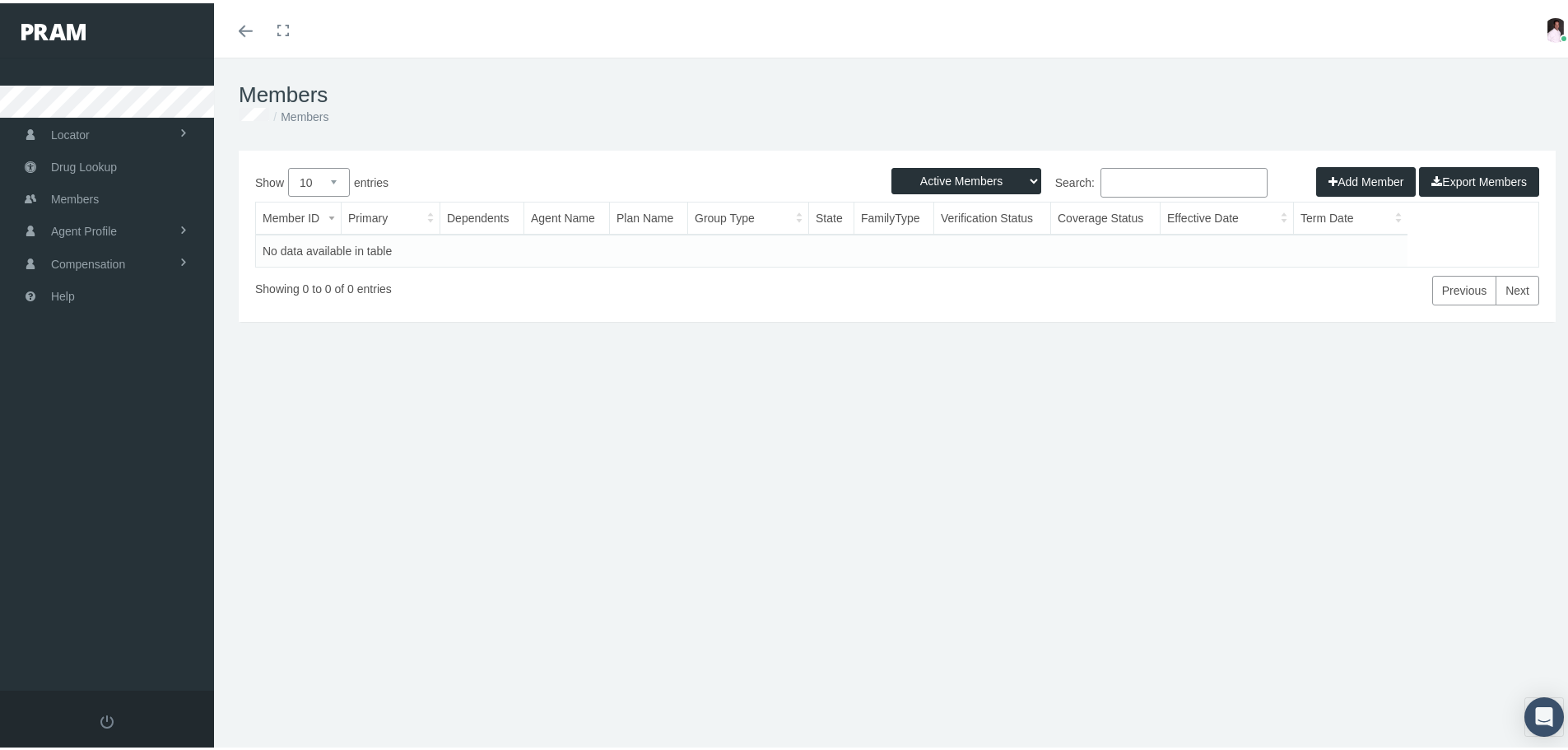
click at [1006, 176] on select "Active Members Terminated Members Active & Terminated" at bounding box center [967, 177] width 150 height 27
select select "2"
click at [892, 164] on select "Active Members Terminated Members Active & Terminated" at bounding box center [967, 177] width 150 height 27
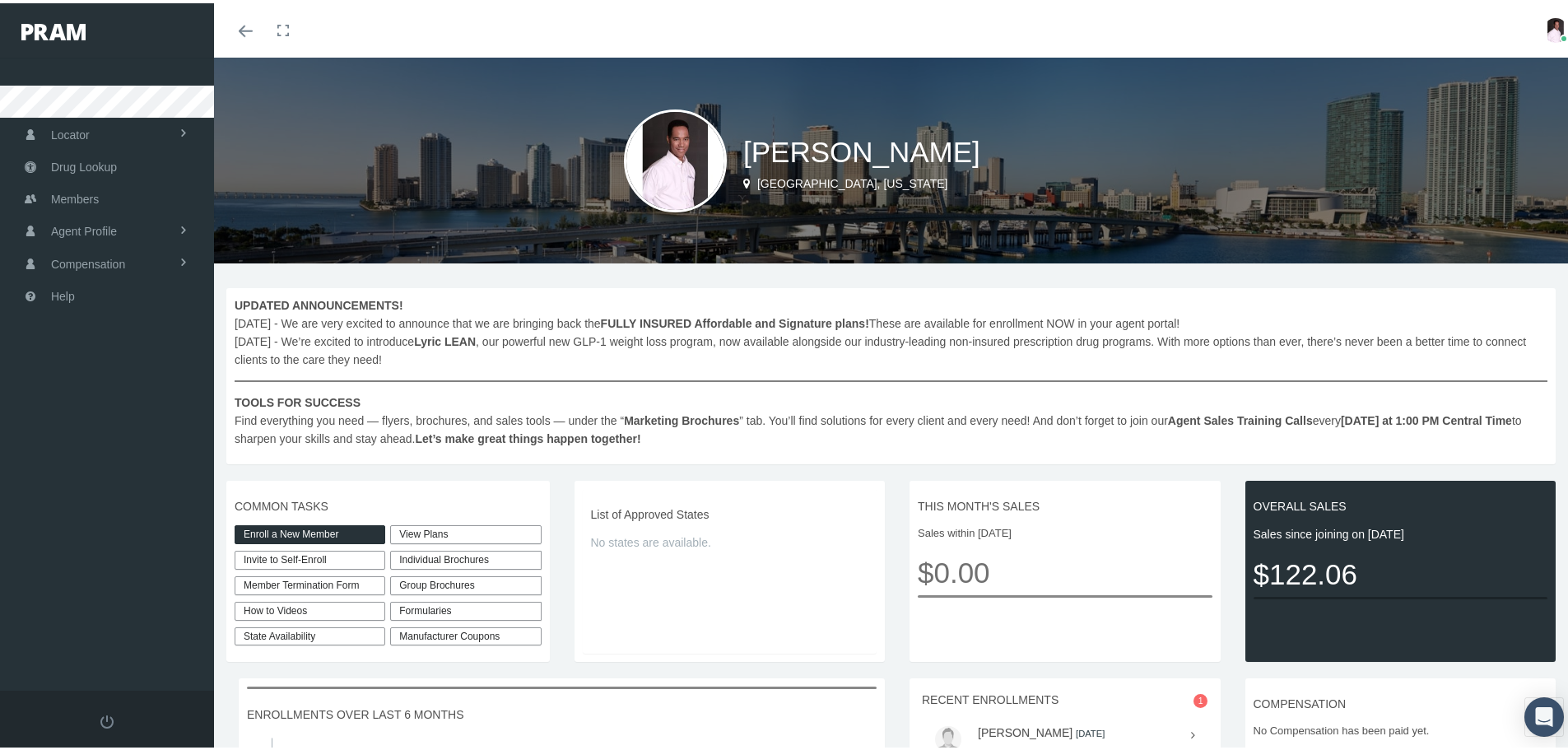
drag, startPoint x: 795, startPoint y: 169, endPoint x: 778, endPoint y: 151, distance: 24.8
click at [778, 151] on span "[PERSON_NAME]" at bounding box center [861, 149] width 237 height 32
click at [777, 150] on span "[PERSON_NAME]" at bounding box center [861, 149] width 237 height 32
click at [746, 180] on icon at bounding box center [746, 180] width 7 height 18
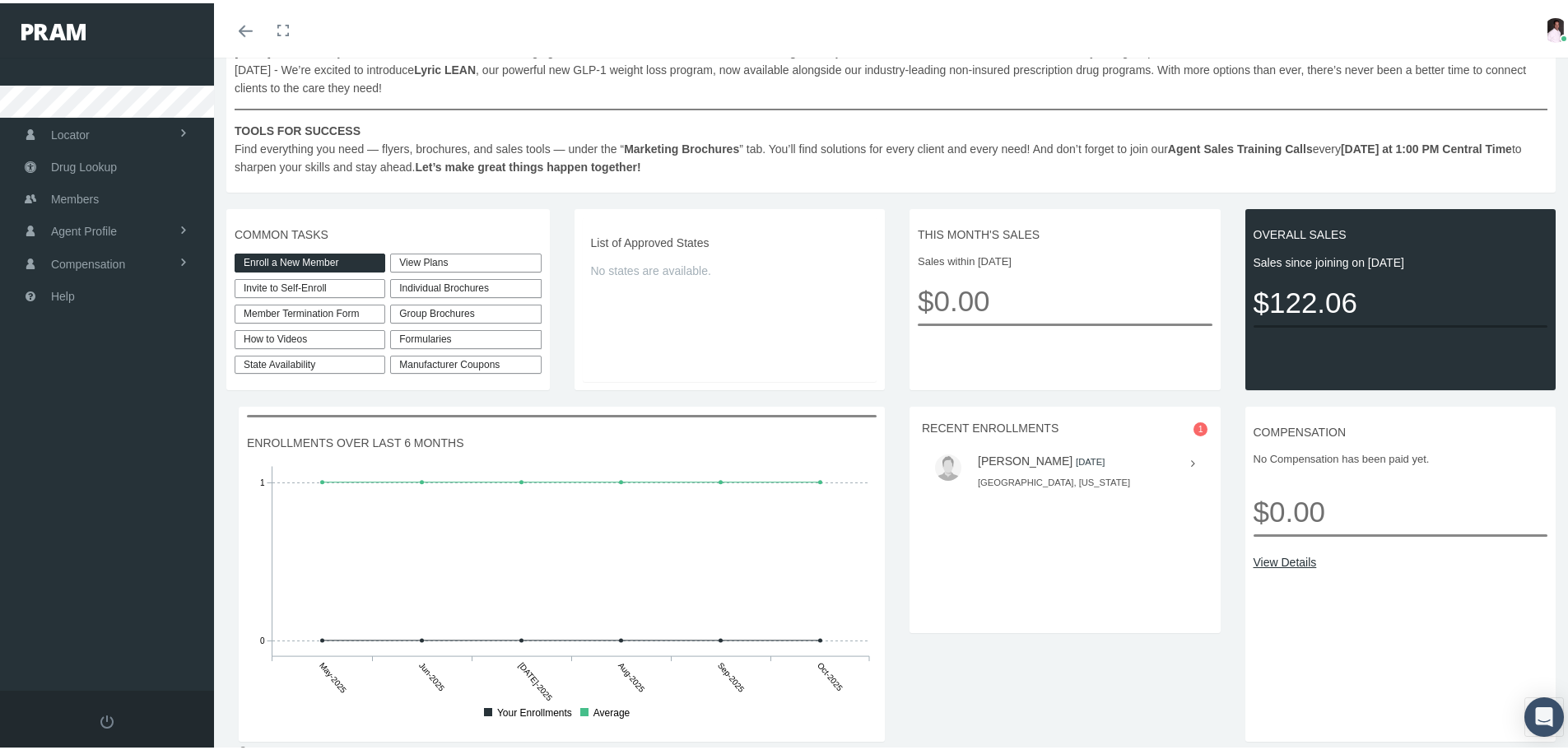
scroll to position [285, 0]
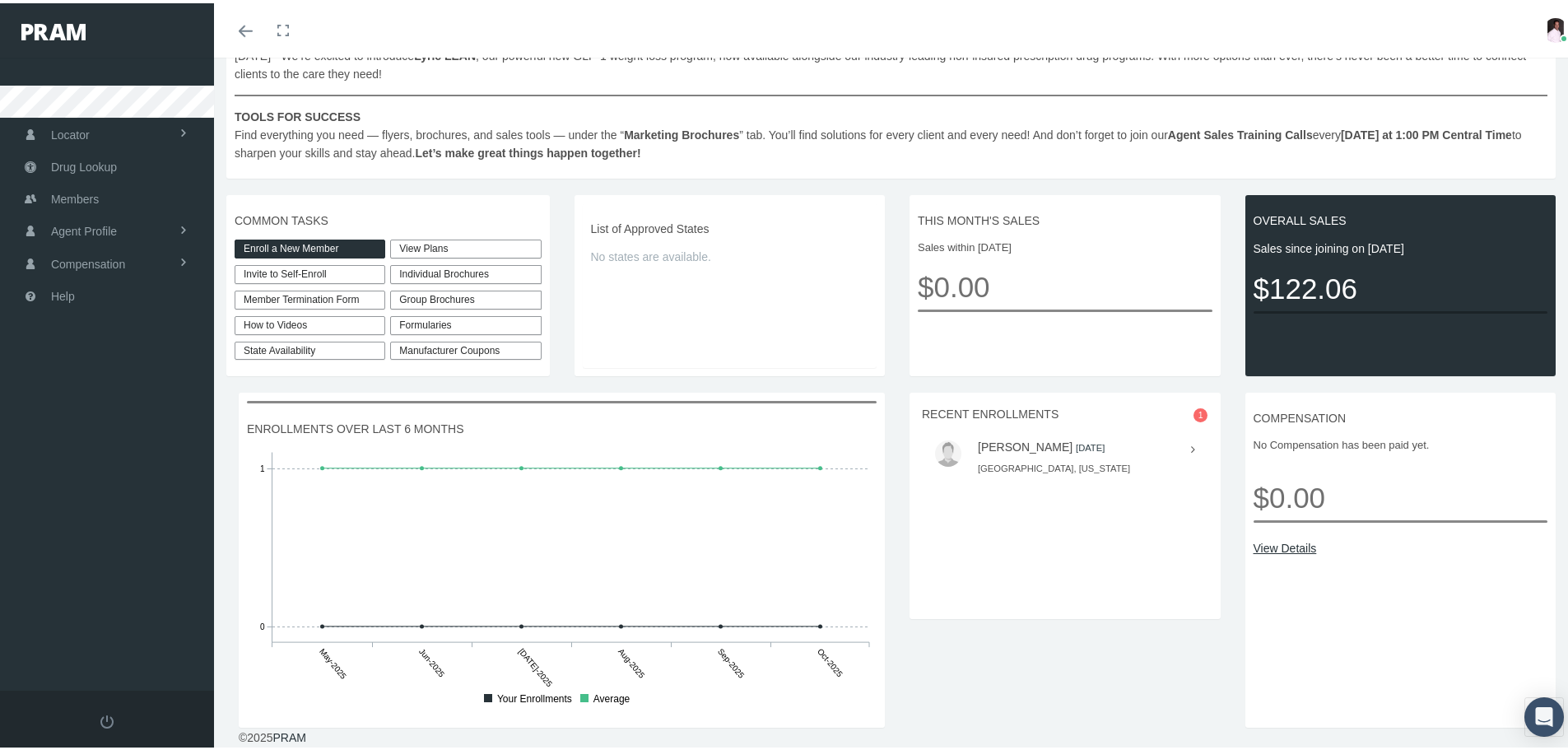
click at [1194, 411] on span "1" at bounding box center [1201, 411] width 15 height 14
click at [1180, 444] on div at bounding box center [1184, 446] width 21 height 18
click at [1021, 438] on link "KIM MCWILLIAMS" at bounding box center [1026, 443] width 94 height 13
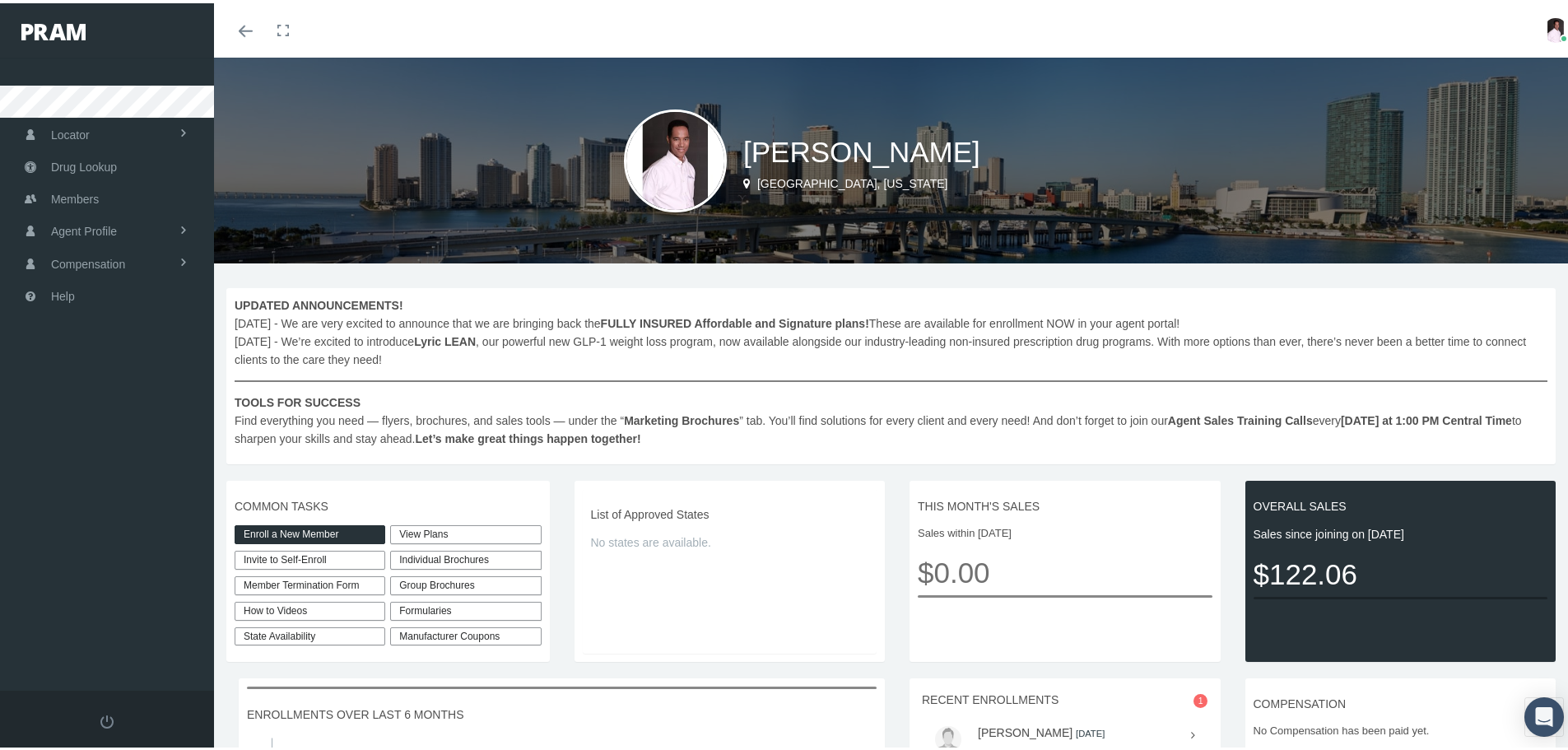
click at [1544, 32] on img at bounding box center [1555, 27] width 25 height 25
click at [1476, 126] on link "Logout" at bounding box center [1515, 123] width 122 height 31
click at [471, 533] on link "View Plans" at bounding box center [465, 531] width 151 height 19
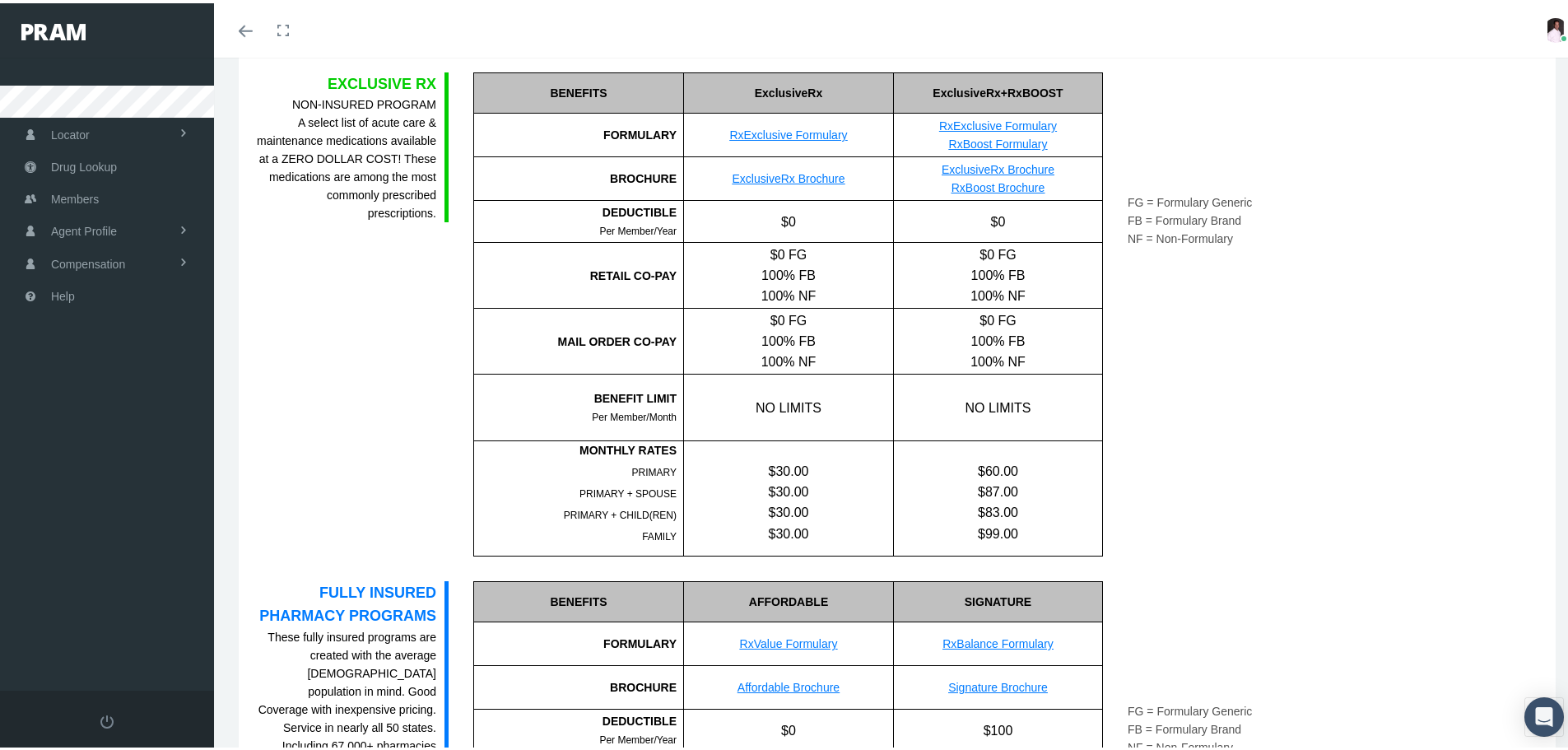
scroll to position [640, 0]
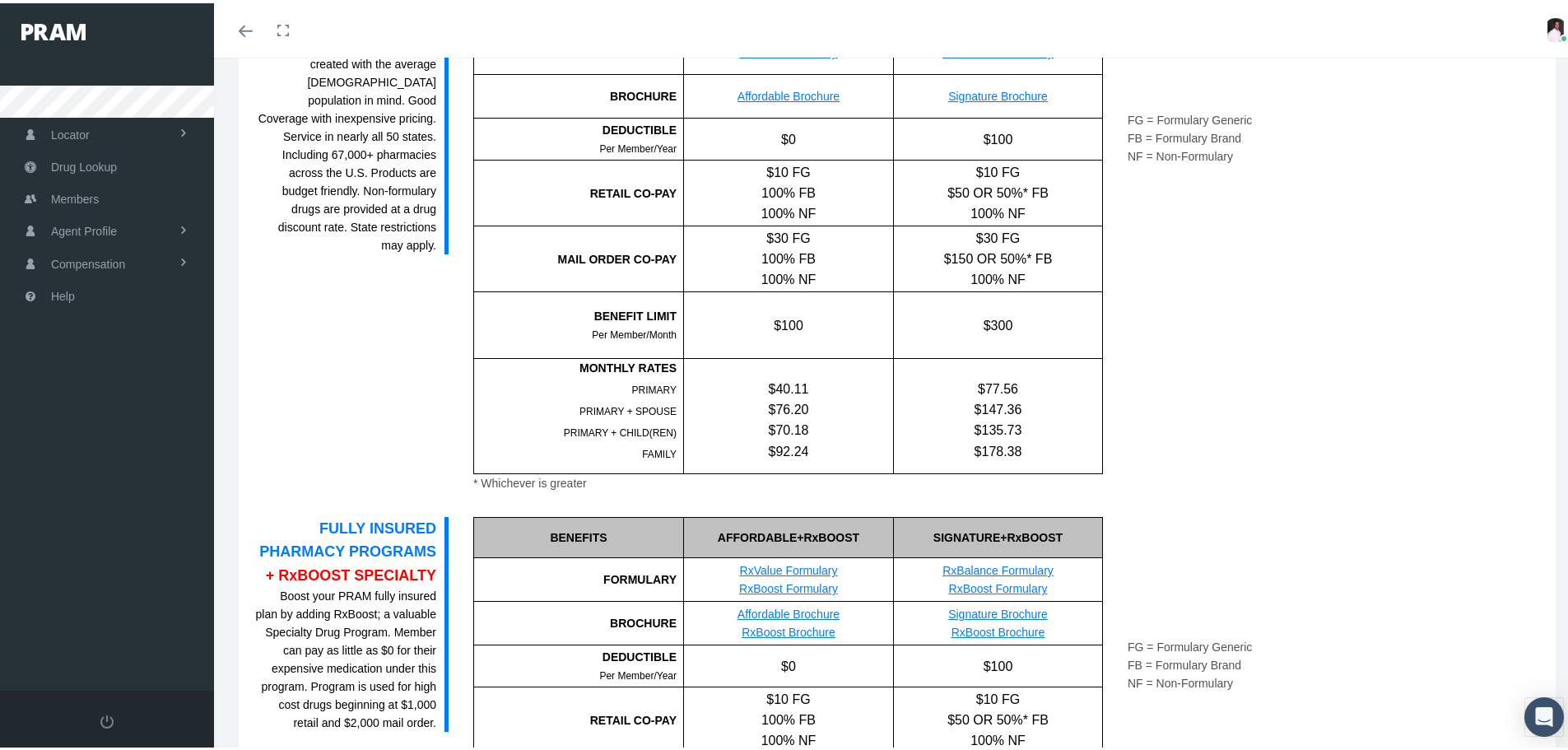
scroll to position [1140, 0]
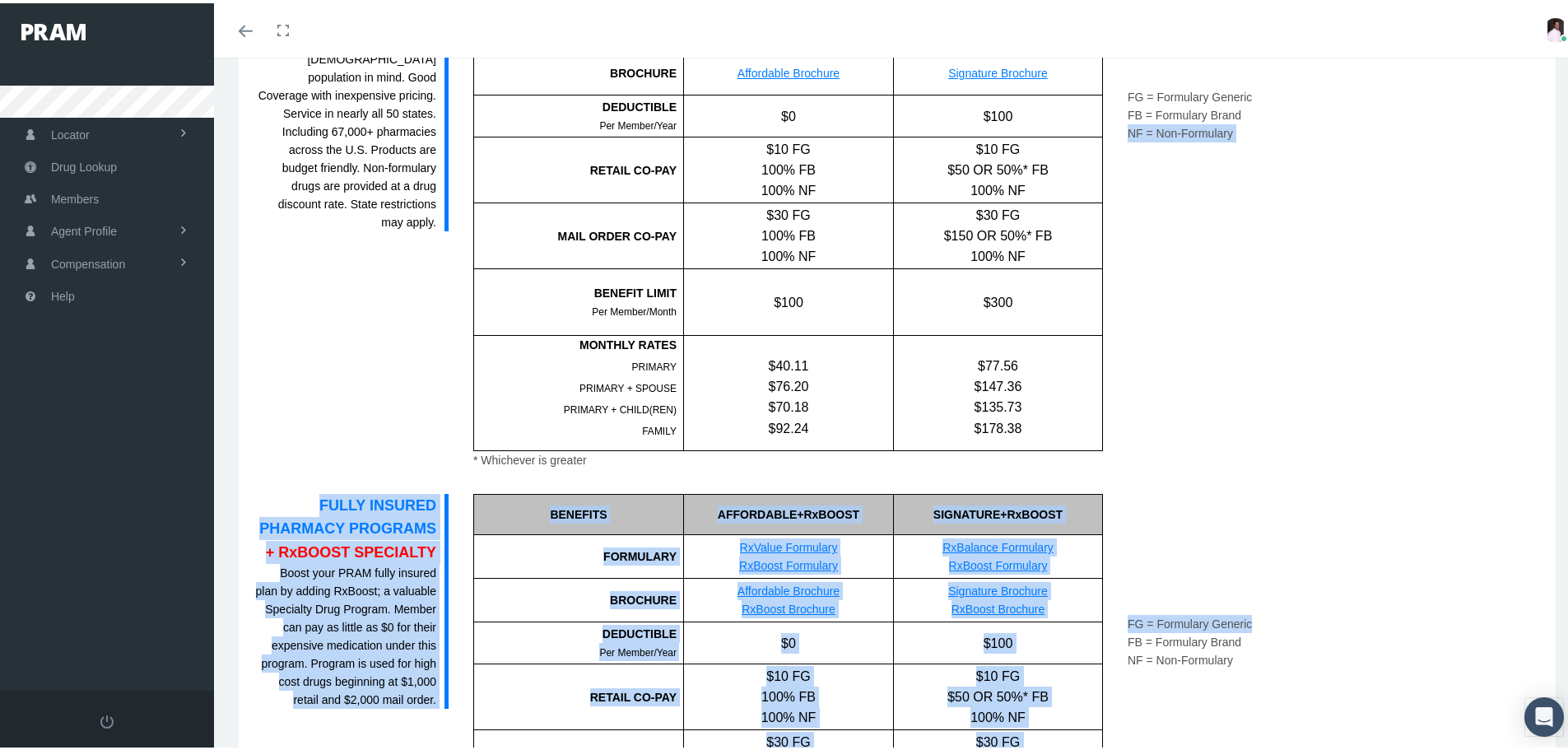
drag, startPoint x: 1555, startPoint y: 455, endPoint x: 1553, endPoint y: 473, distance: 18.1
click at [1553, 473] on div "Print COSTCARE RX NON-INSURED PROGRAM $0 on 570+ Meds, and 1,170 Meds for less …" at bounding box center [897, 344] width 1366 height 2676
click at [1483, 430] on div "FULLY INSURED PHARMACY PROGRAMS These fully insured programs are created with t…" at bounding box center [898, 215] width 1309 height 502
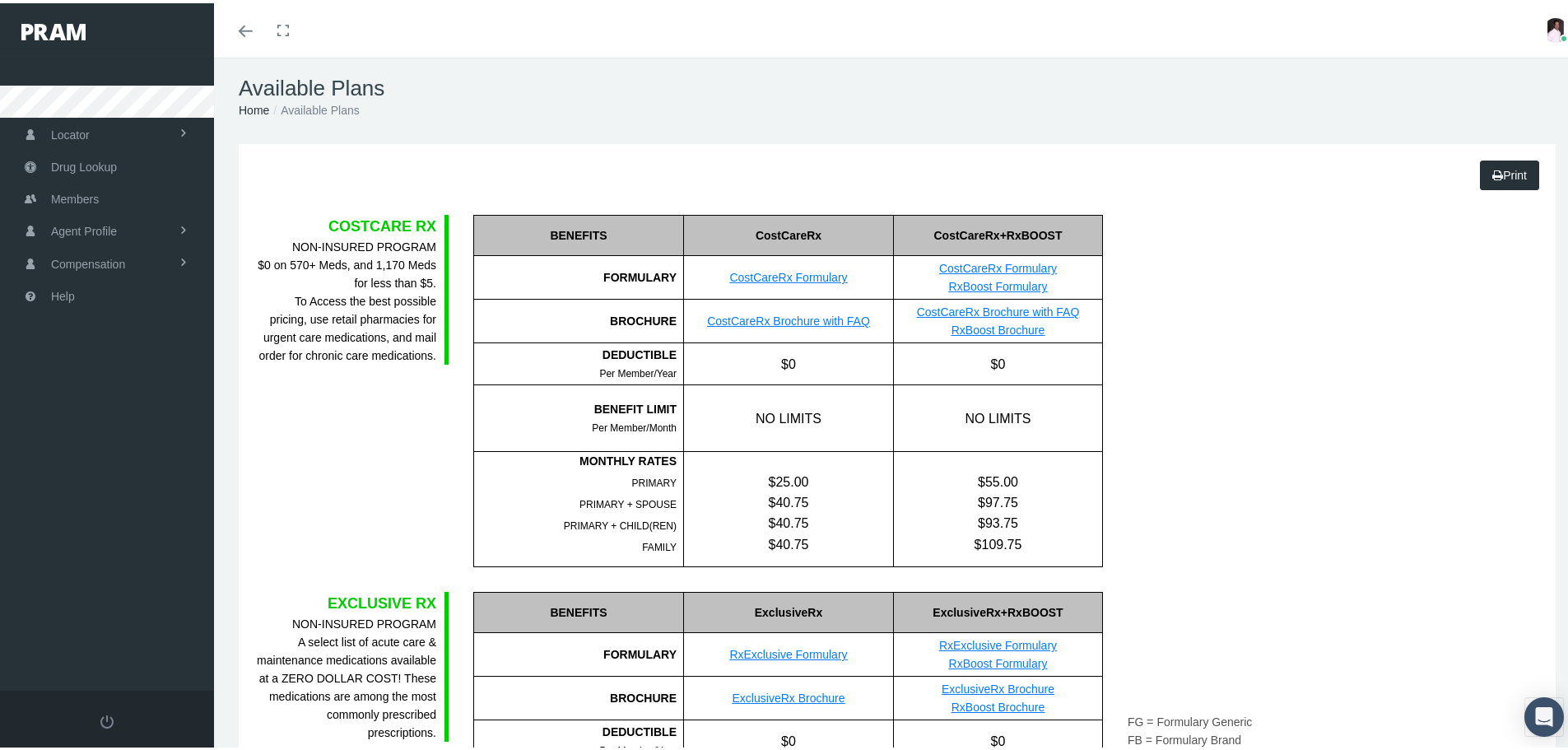
scroll to position [0, 0]
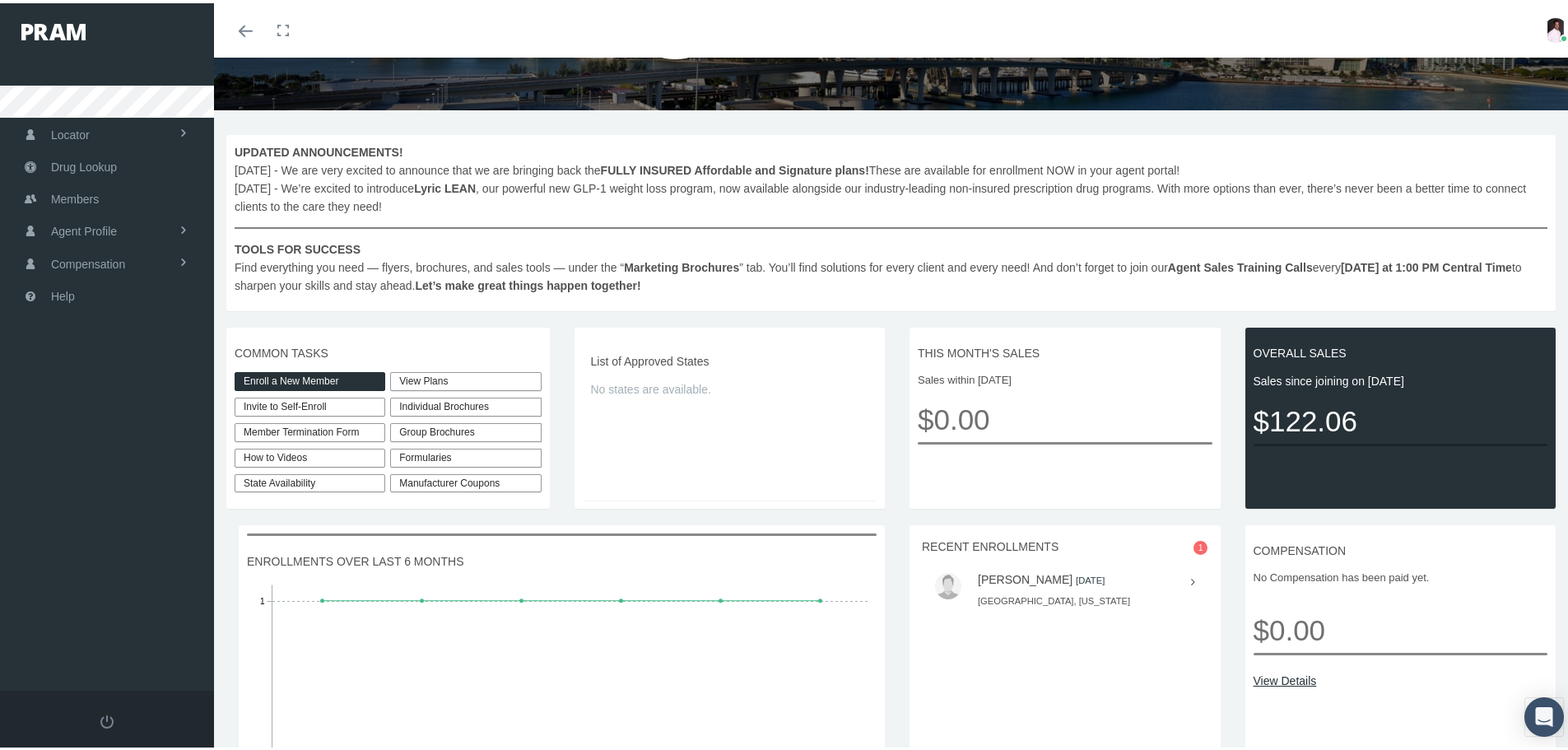
scroll to position [161, 0]
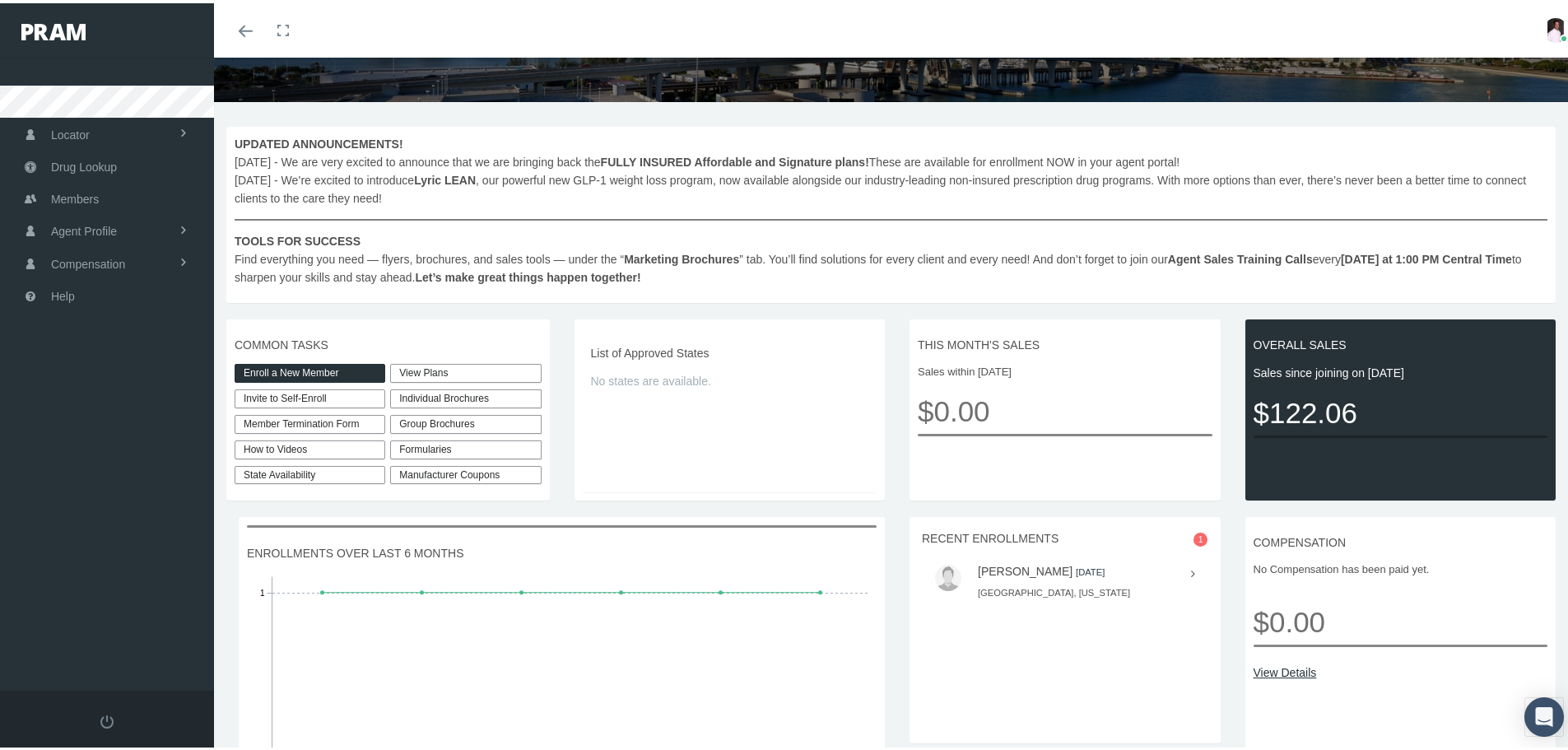
click at [314, 374] on link "Enroll a New Member" at bounding box center [309, 369] width 151 height 19
